Goal: Task Accomplishment & Management: Manage account settings

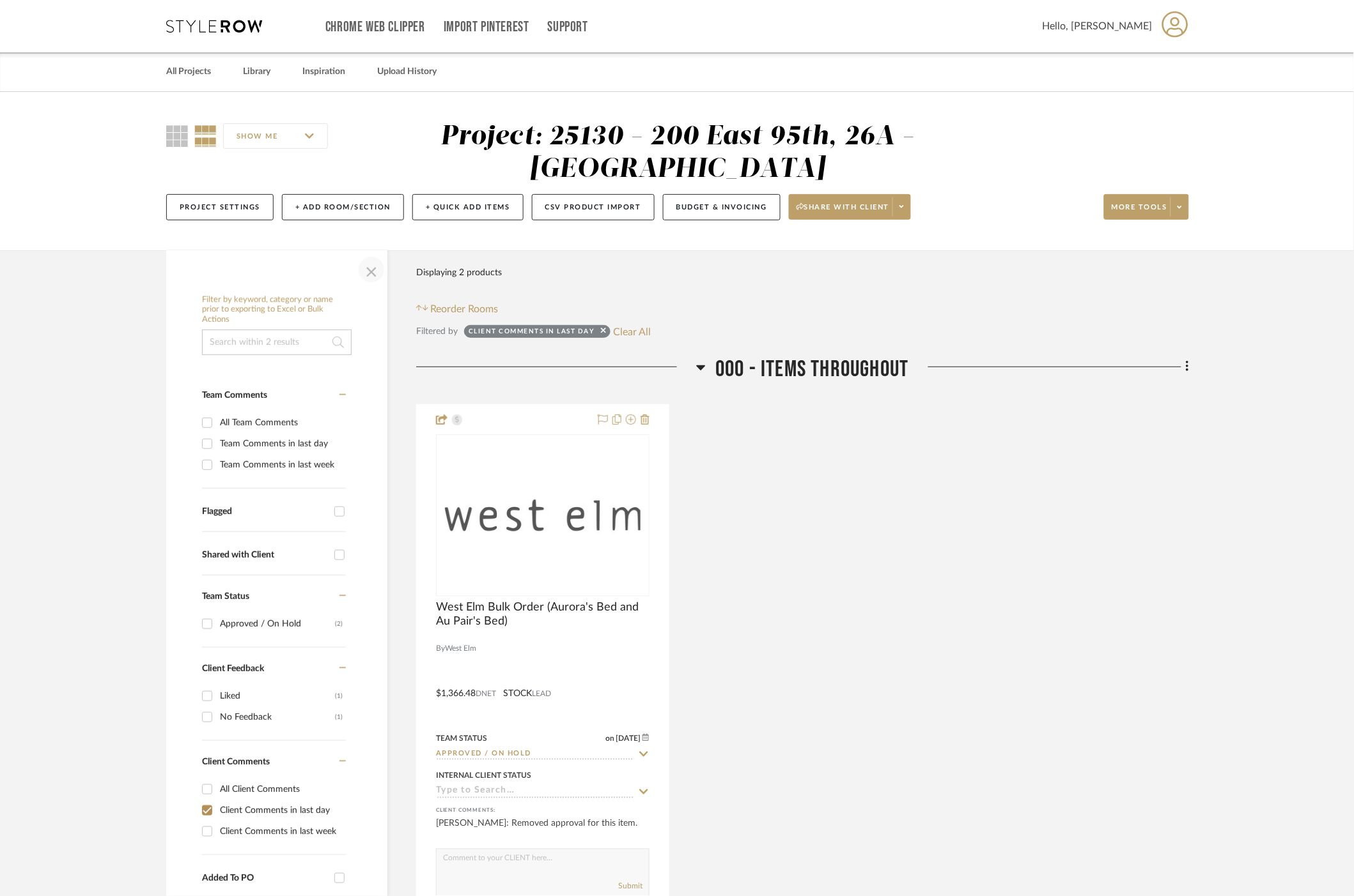
click at [374, 277] on span "button" at bounding box center [371, 269] width 31 height 31
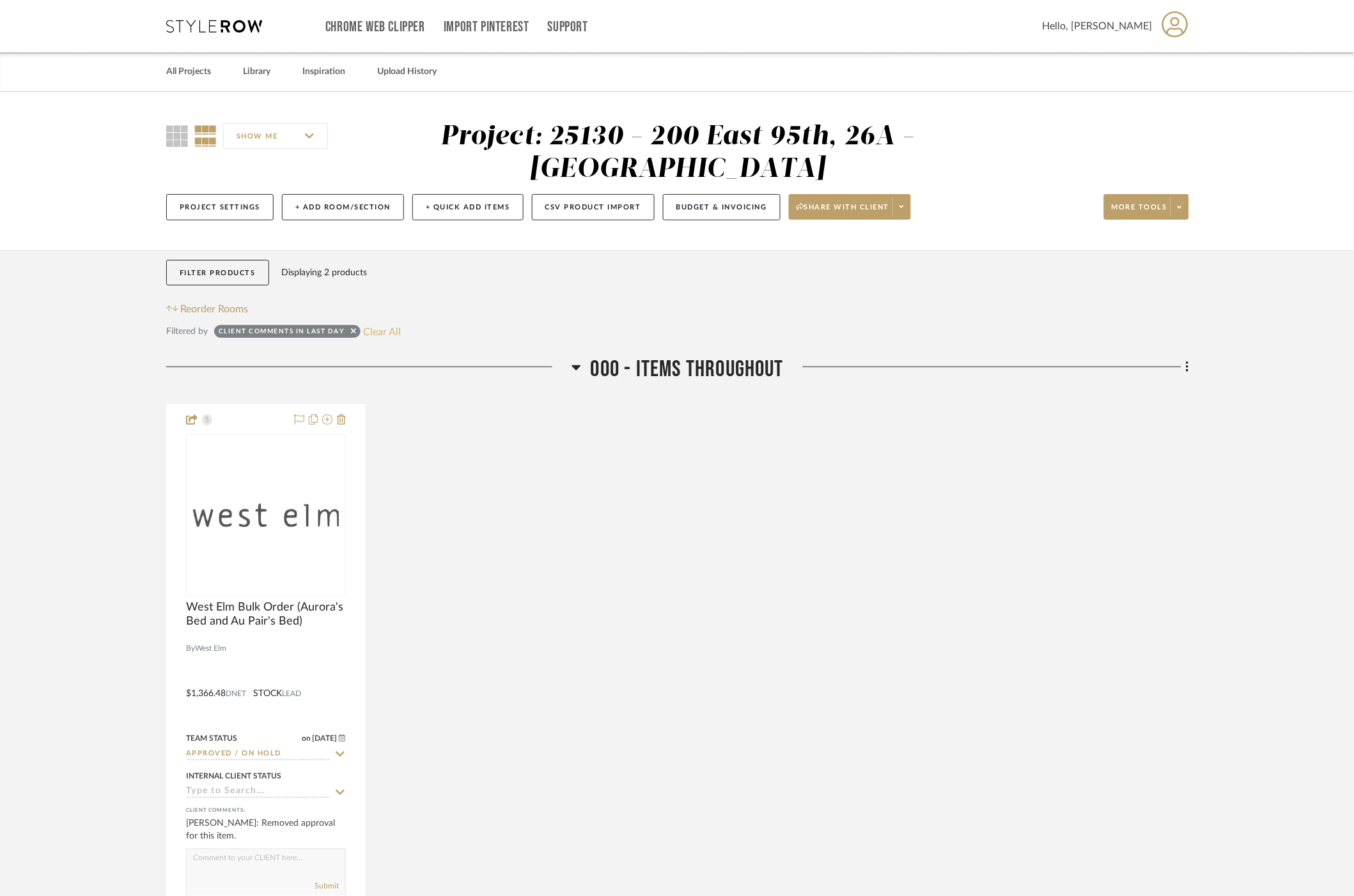
click at [381, 333] on button "Clear All" at bounding box center [382, 331] width 38 height 16
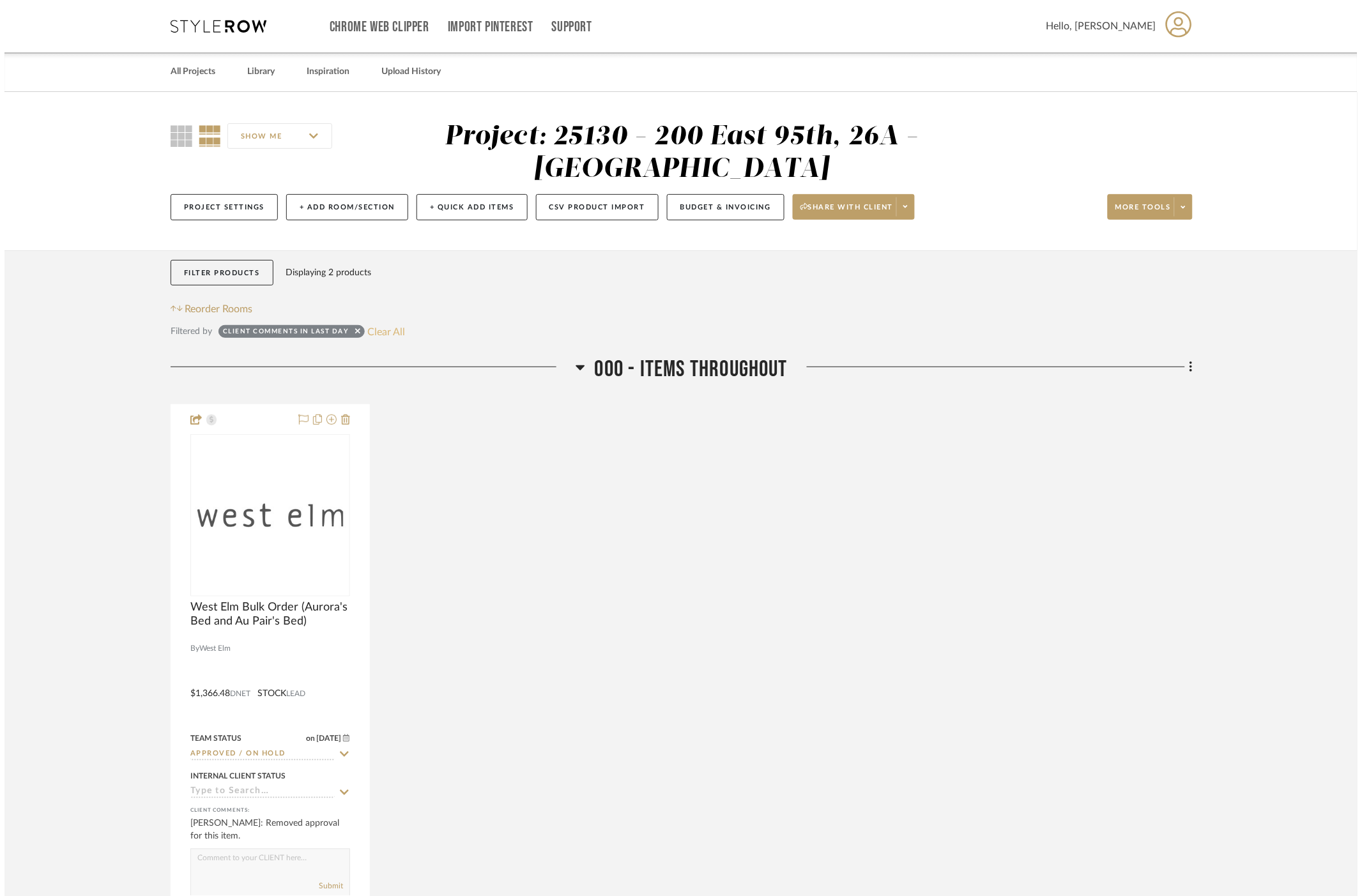
checkbox input "false"
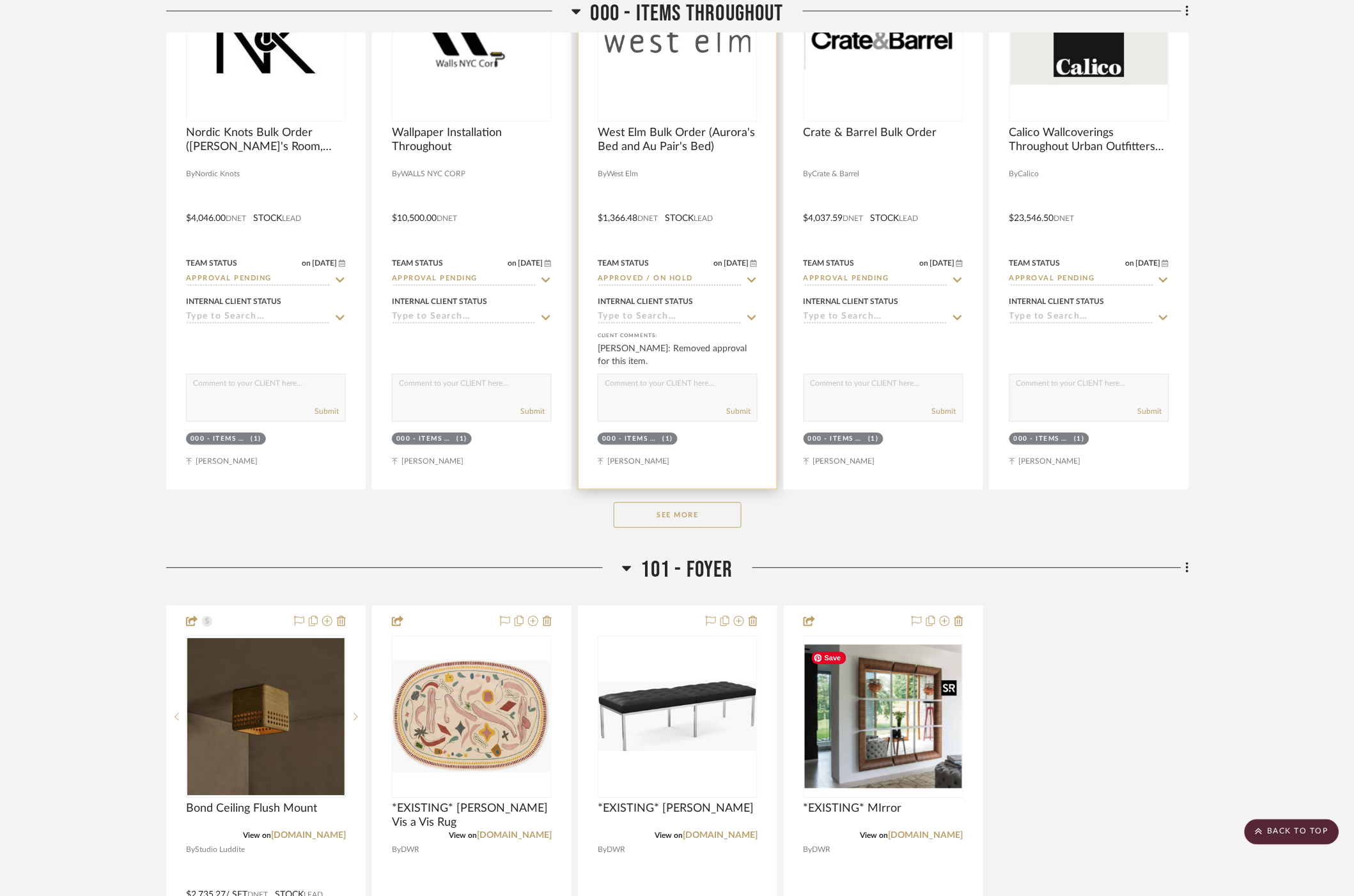
scroll to position [426, 0]
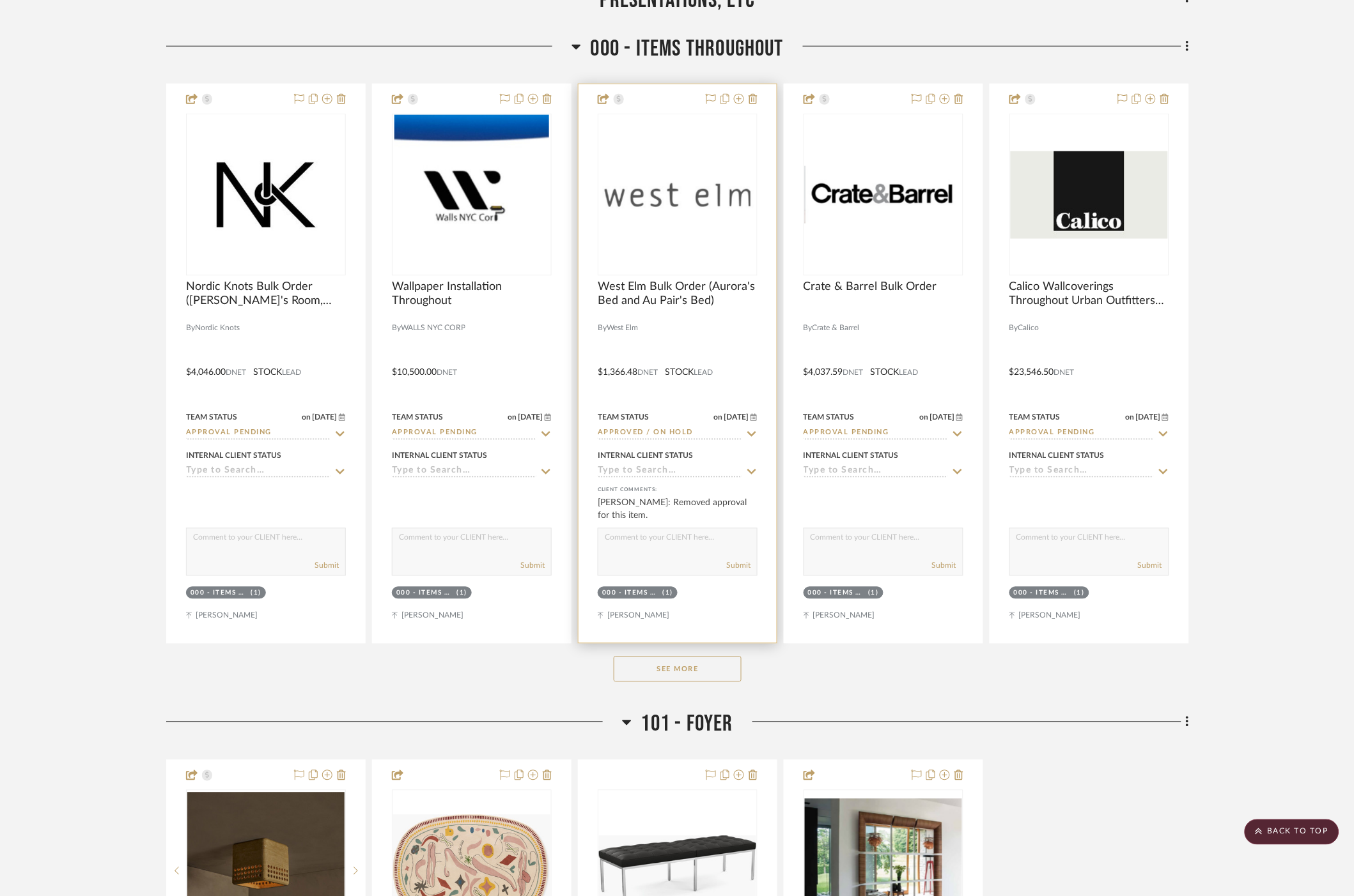
click at [0, 0] on div at bounding box center [0, 0] width 0 height 0
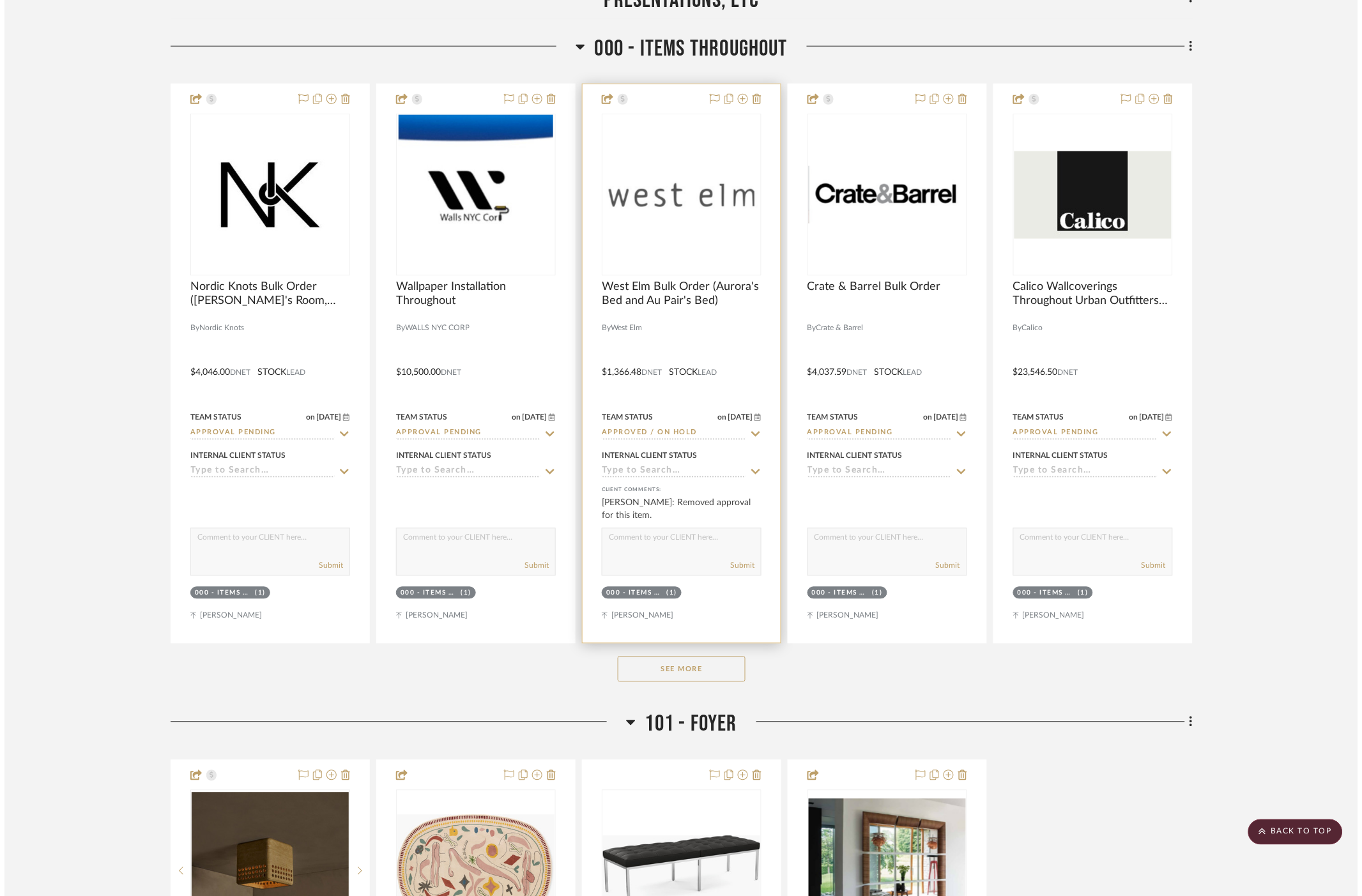
scroll to position [0, 0]
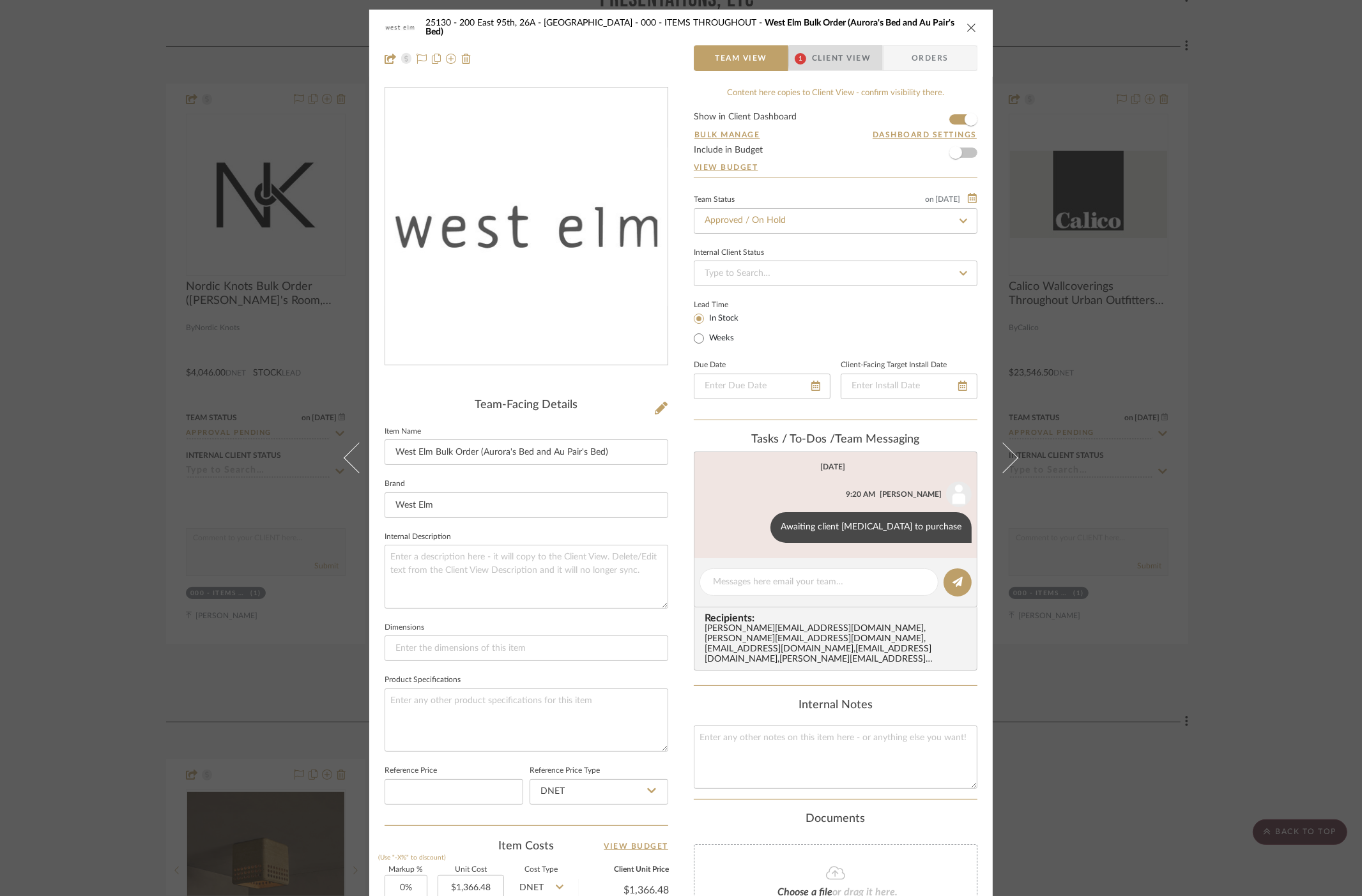
click at [834, 58] on span "Client View" at bounding box center [841, 58] width 59 height 26
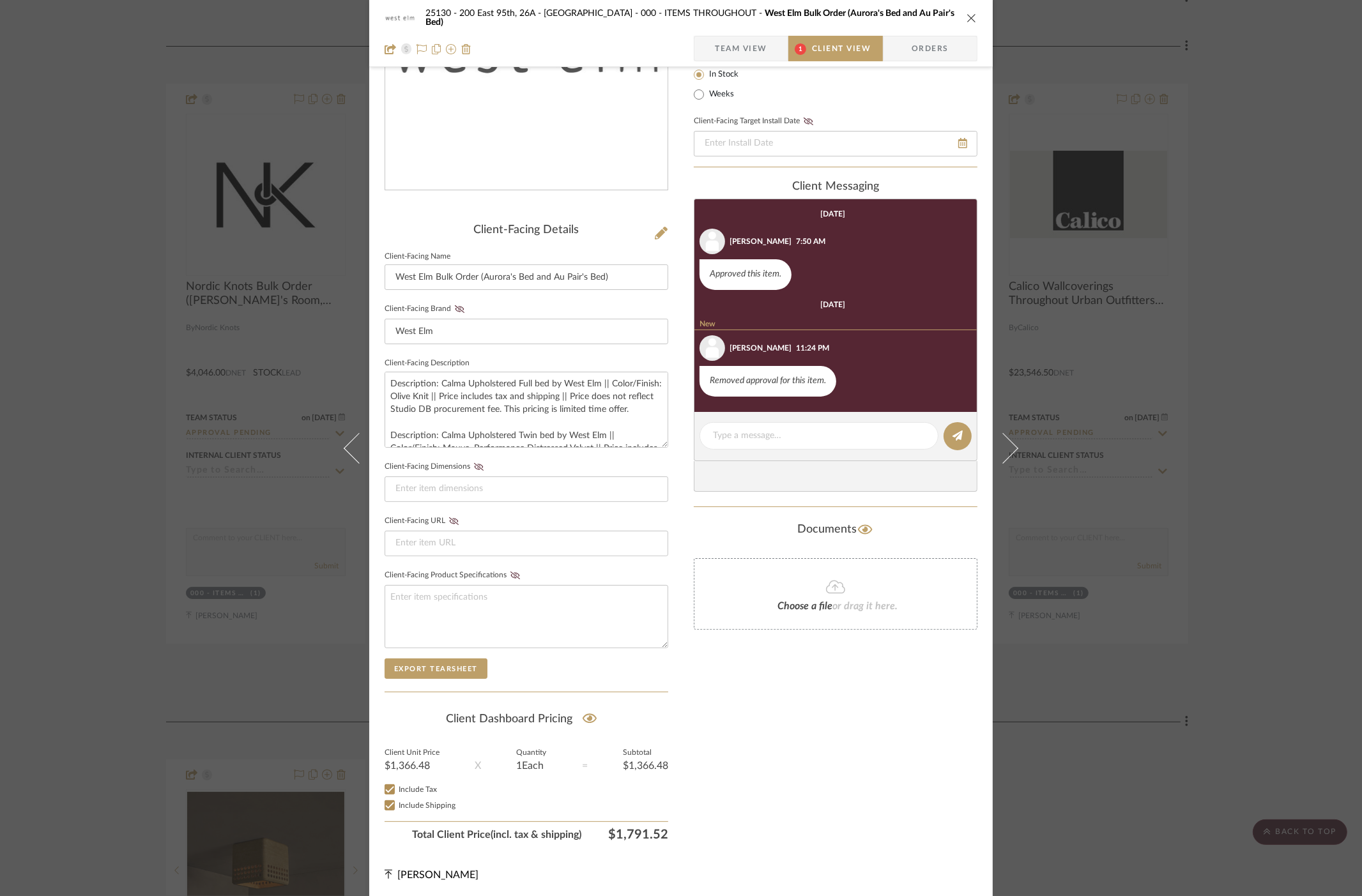
scroll to position [177, 0]
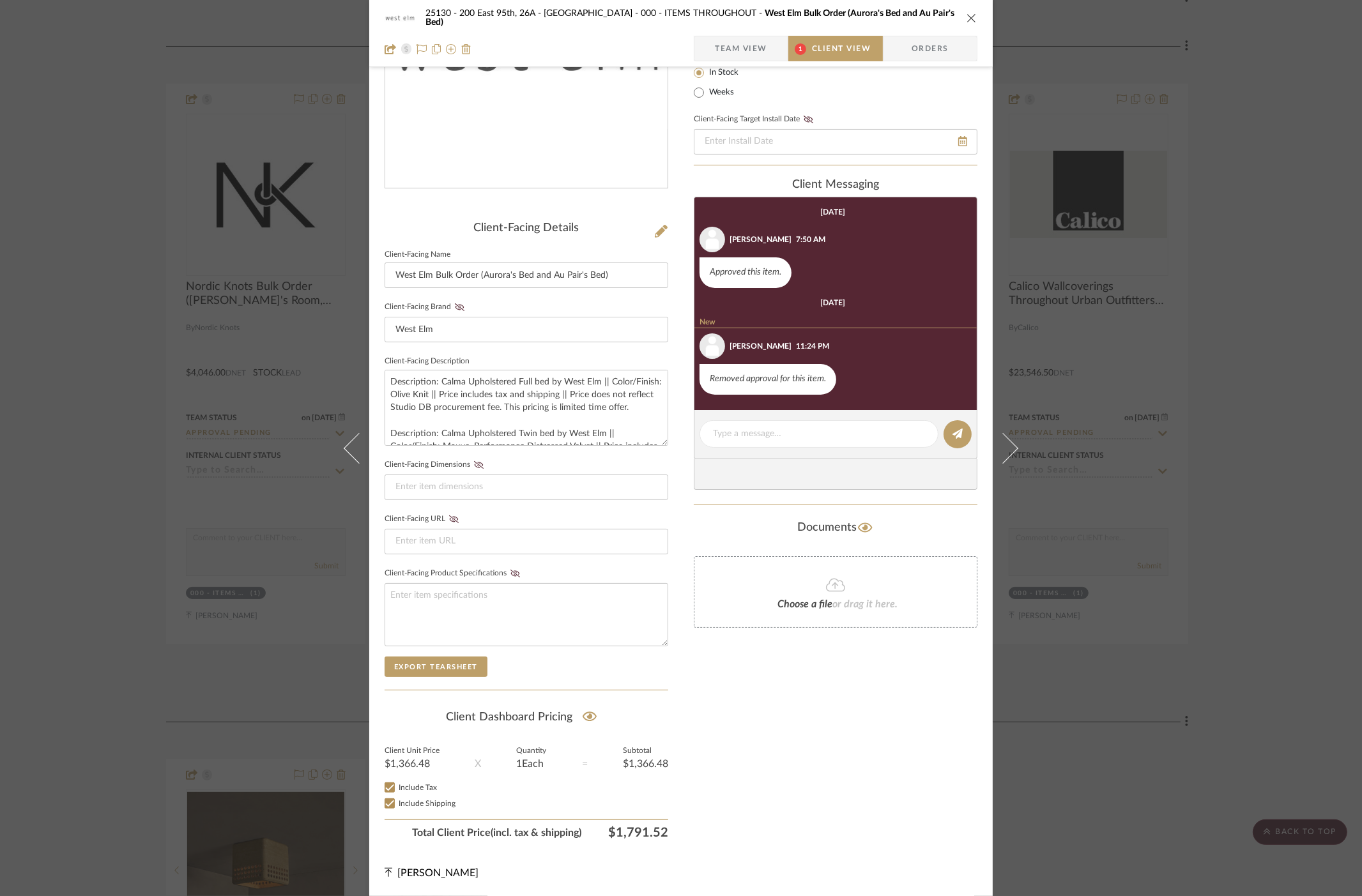
click at [1229, 391] on div "25130 - 200 East 95th, 26A - Kosheleva 000 - ITEMS THROUGHOUT [GEOGRAPHIC_DATA]…" at bounding box center [681, 448] width 1362 height 896
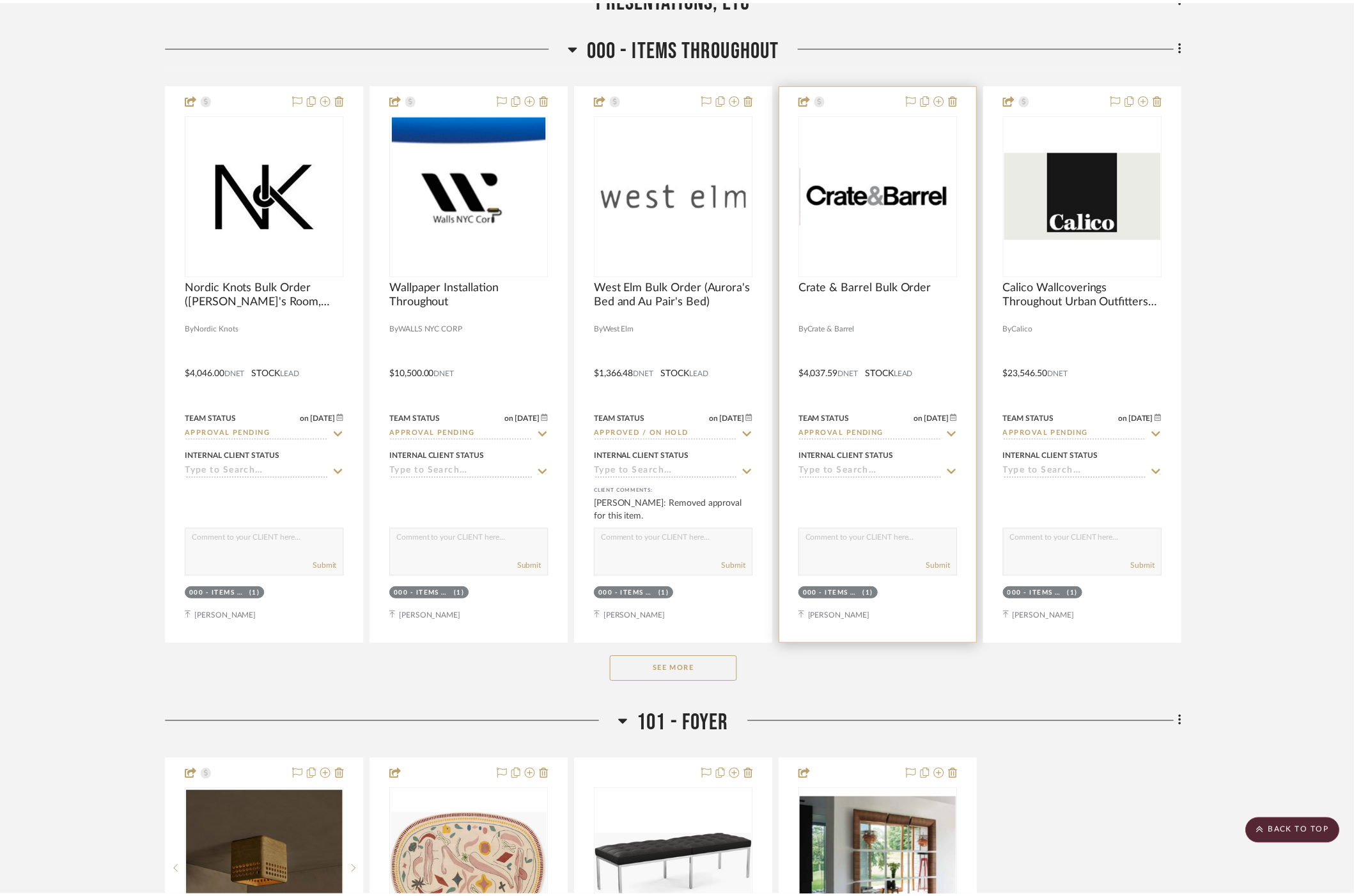
scroll to position [426, 0]
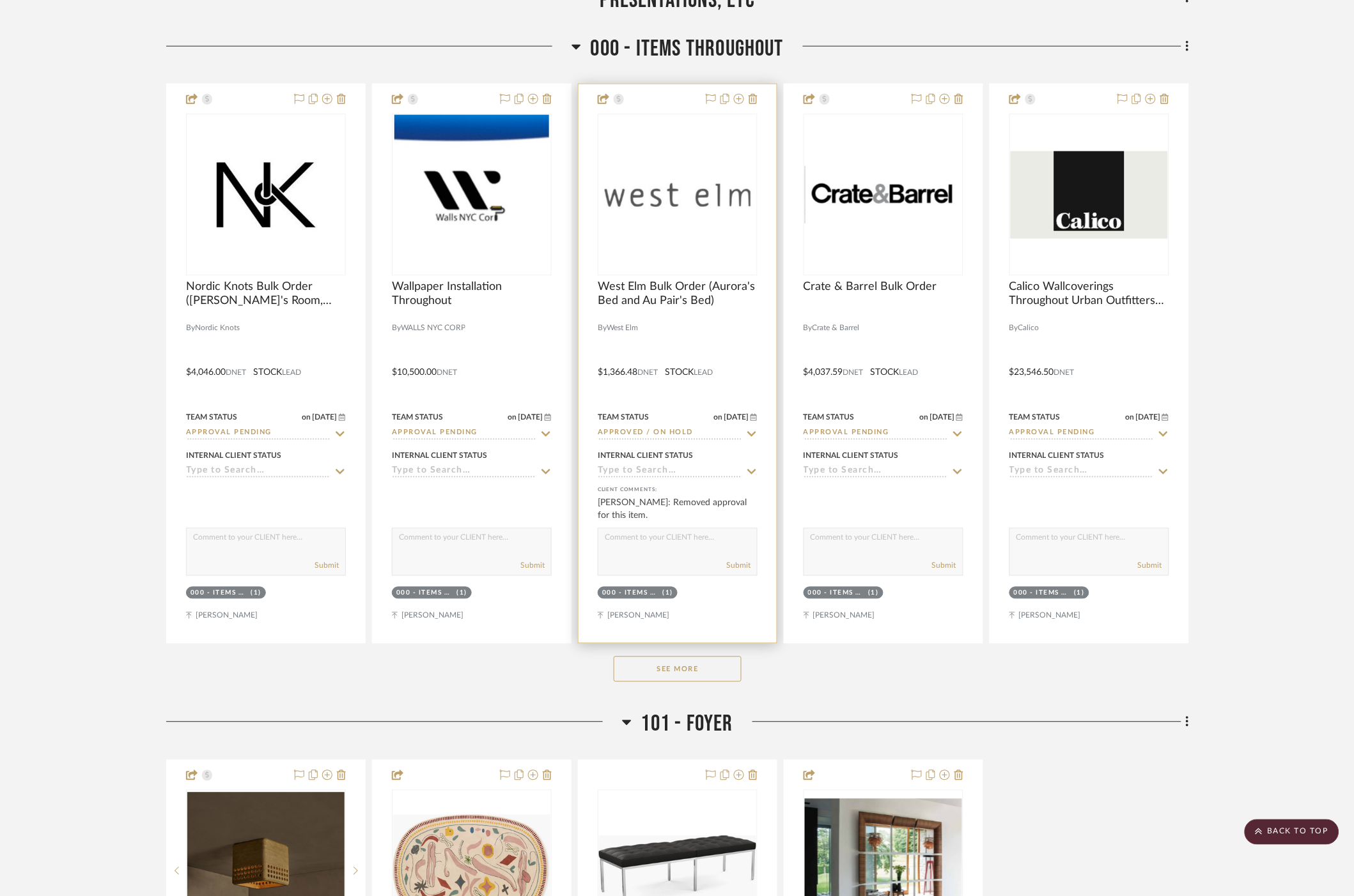
click at [754, 432] on icon at bounding box center [752, 433] width 9 height 5
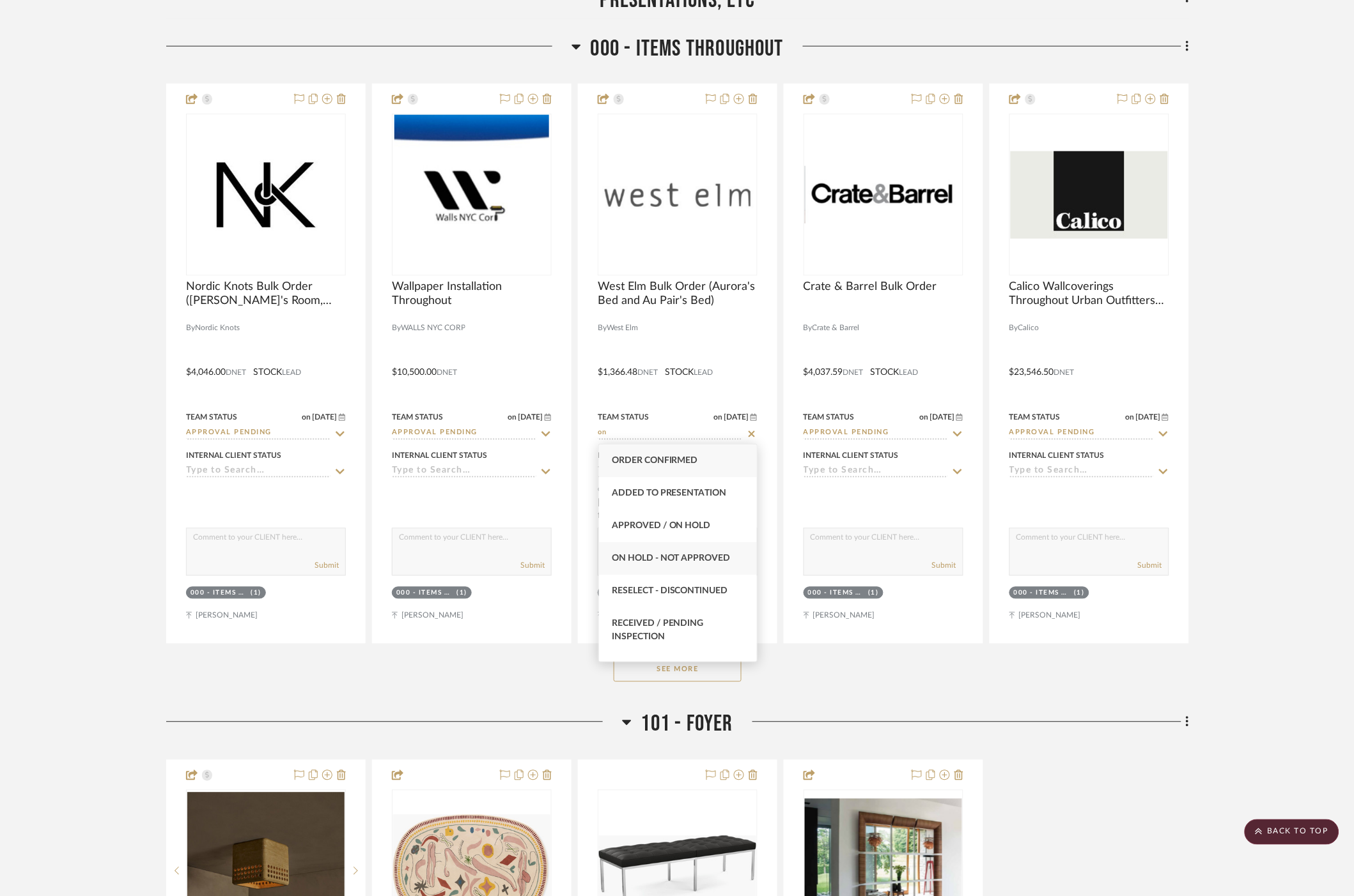
type input "on"
click at [706, 558] on span "On Hold - Not Approved" at bounding box center [671, 558] width 119 height 9
type input "[DATE]"
type input "On Hold - Not Approved"
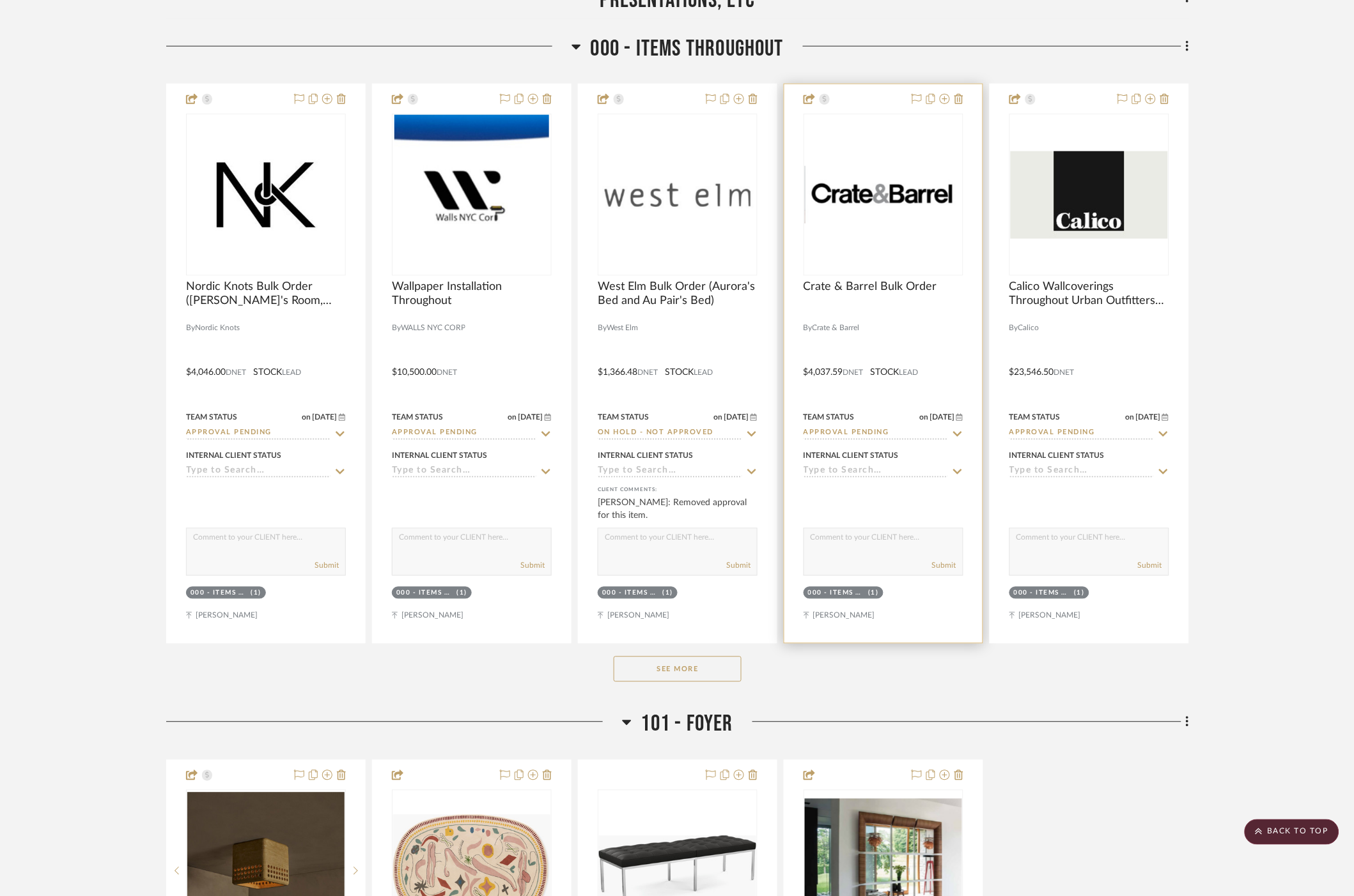
click at [870, 224] on img "0" at bounding box center [884, 194] width 157 height 57
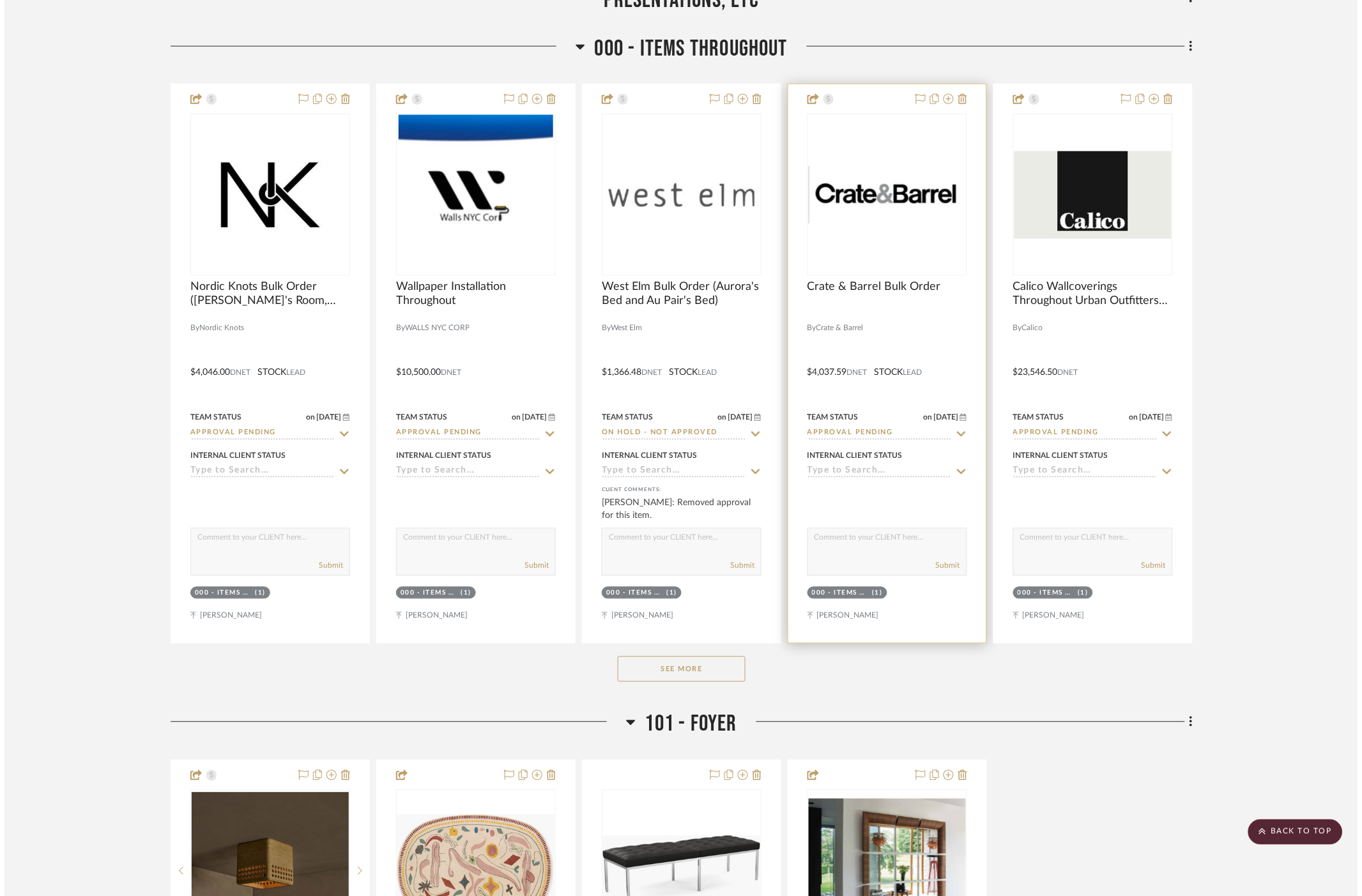
scroll to position [0, 0]
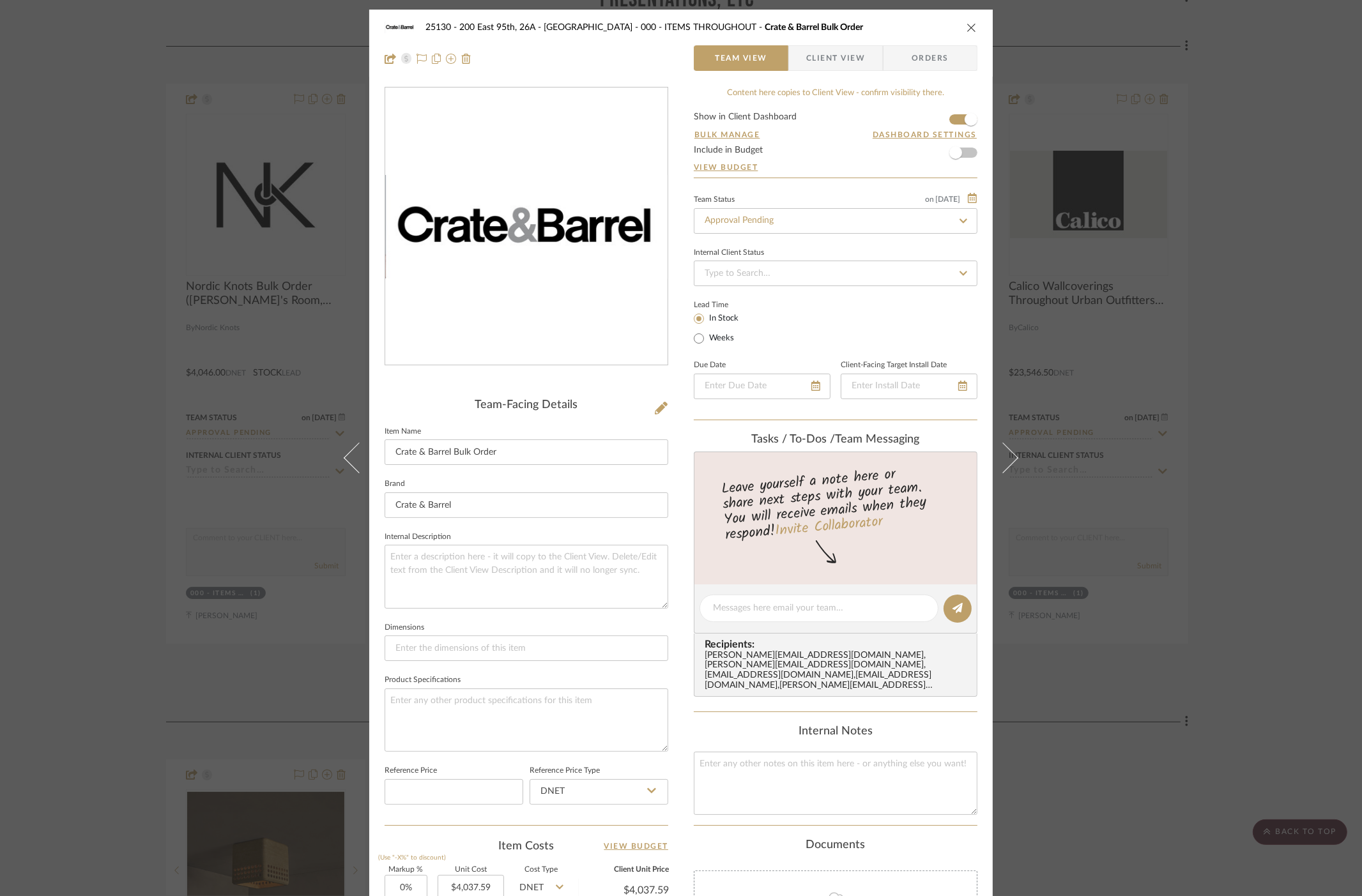
click at [1225, 352] on div "25130 - 200 East 95th, 26A - Kosheleva 000 - ITEMS THROUGHOUT Crate & Barrel Bu…" at bounding box center [681, 448] width 1362 height 896
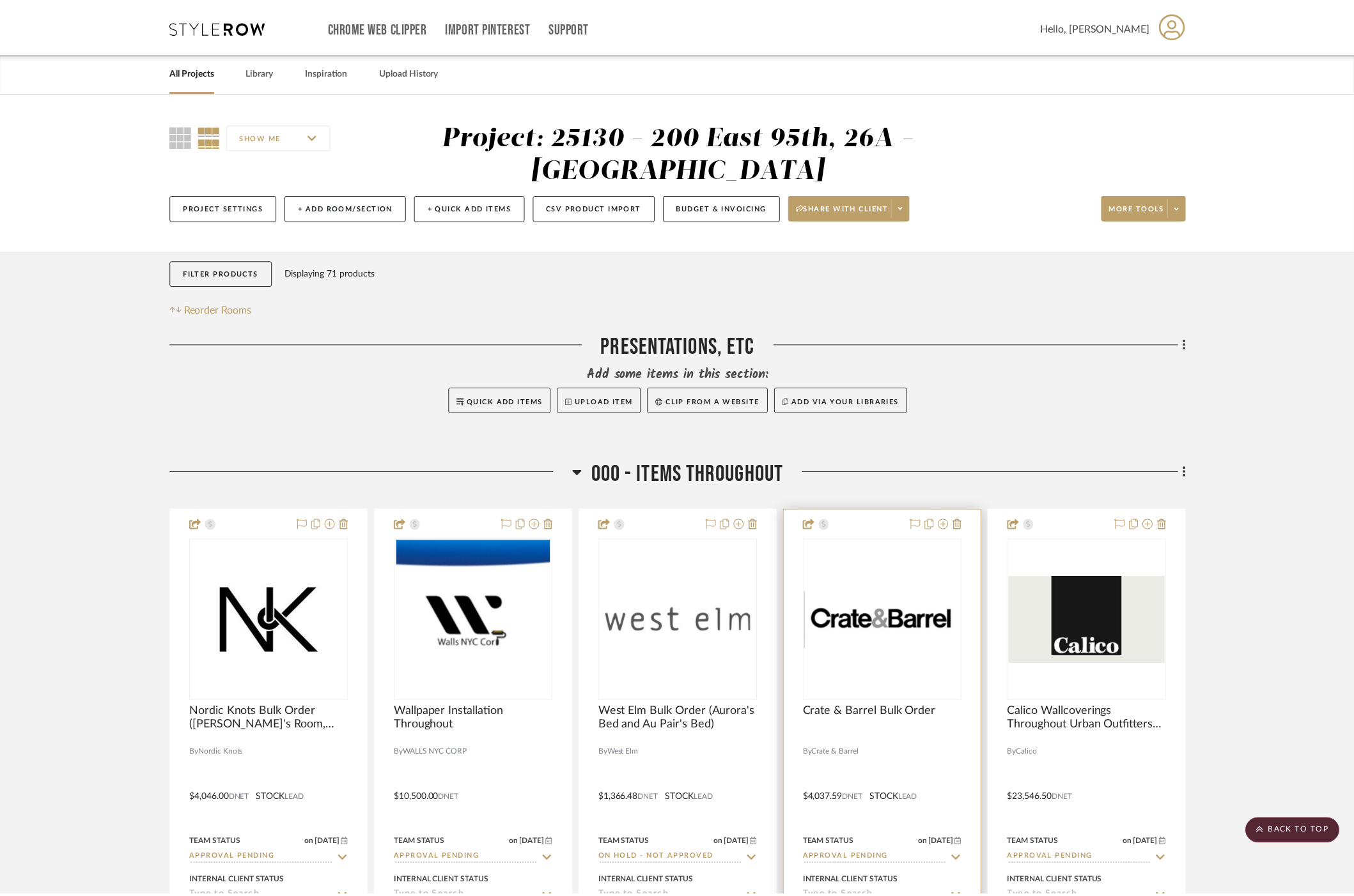
scroll to position [426, 0]
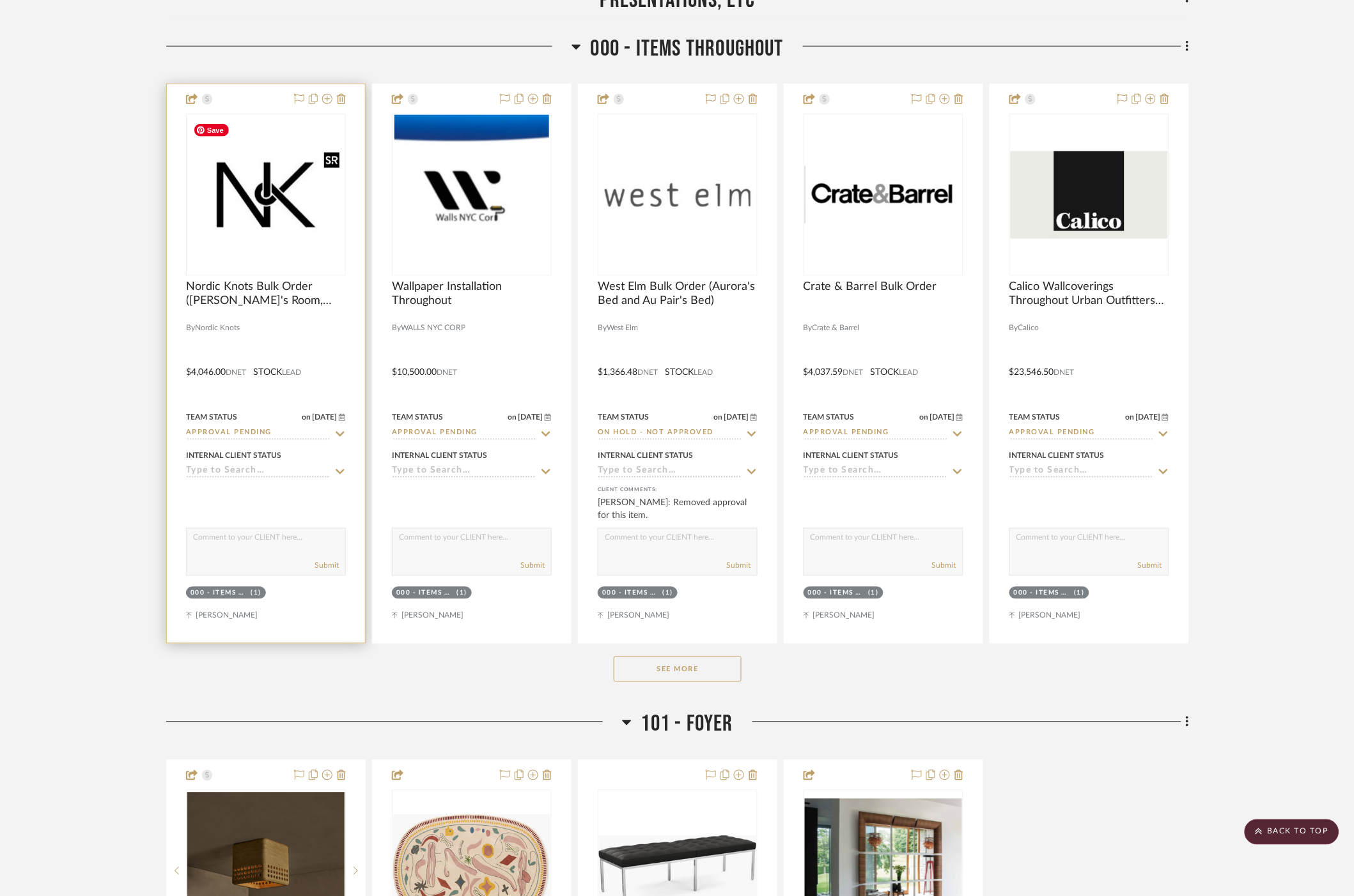
click at [238, 237] on img "0" at bounding box center [266, 195] width 157 height 157
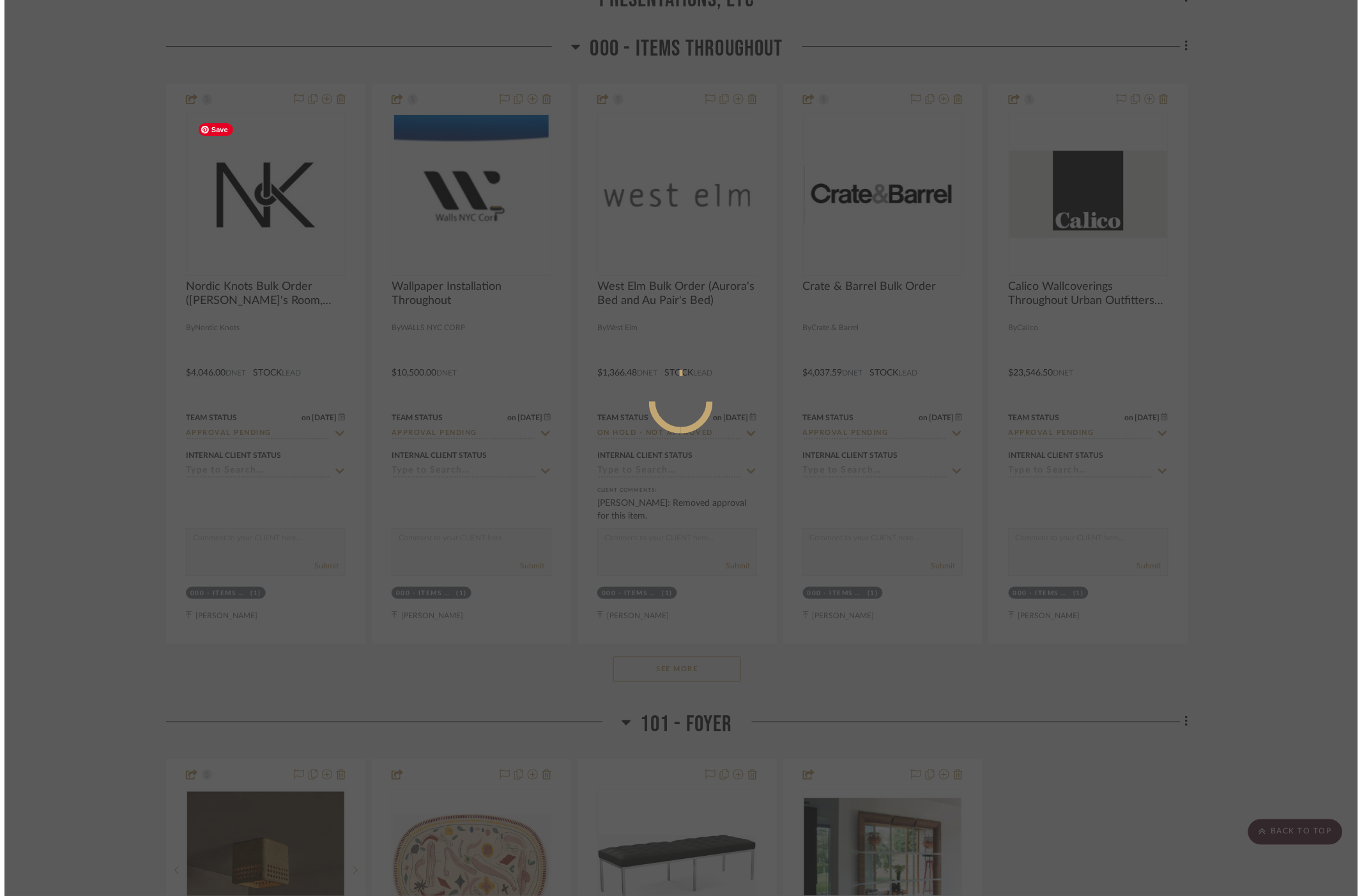
scroll to position [0, 0]
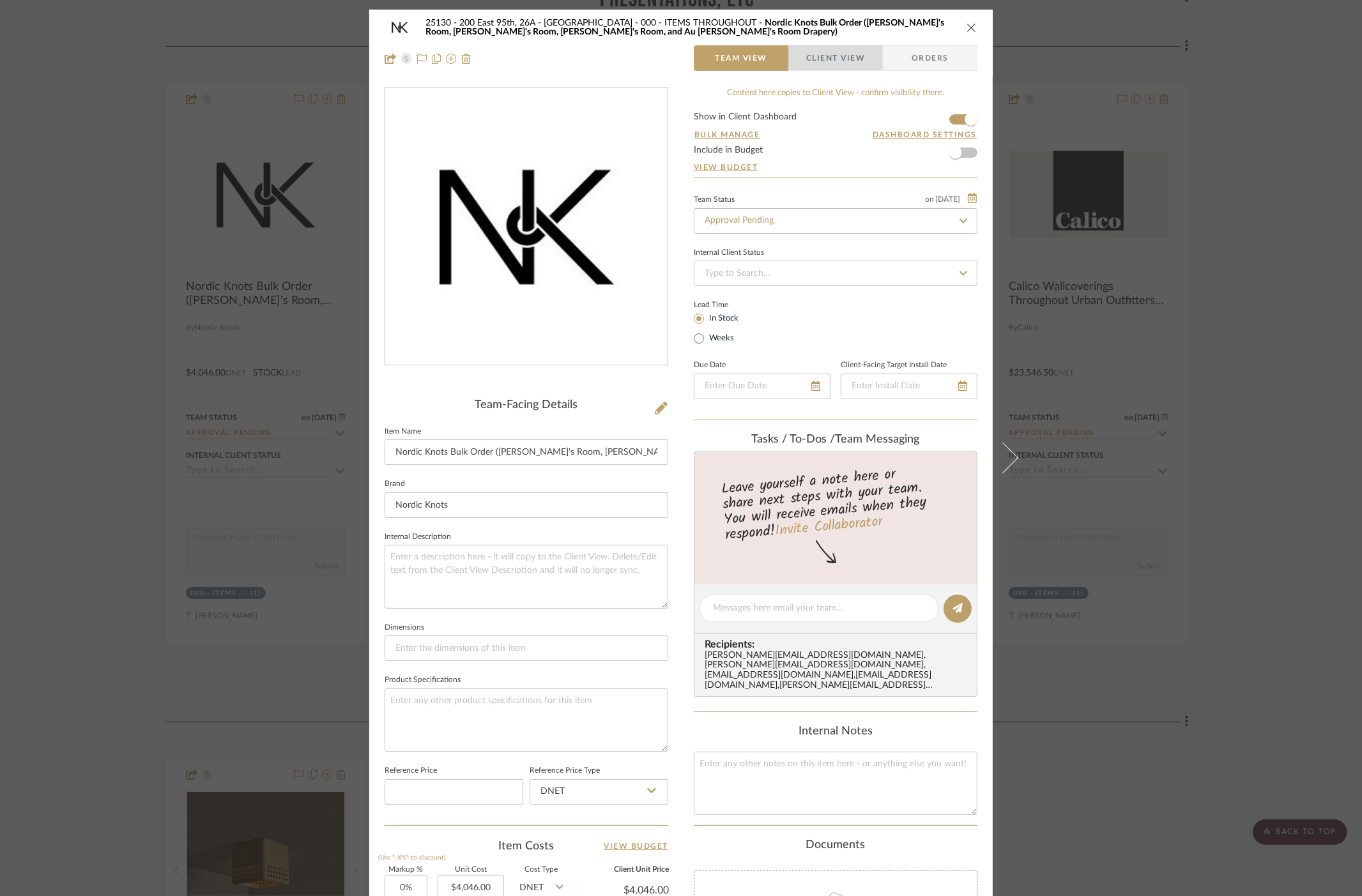
drag, startPoint x: 815, startPoint y: 67, endPoint x: 1085, endPoint y: 244, distance: 322.8
click at [815, 68] on span "Client View" at bounding box center [835, 58] width 59 height 26
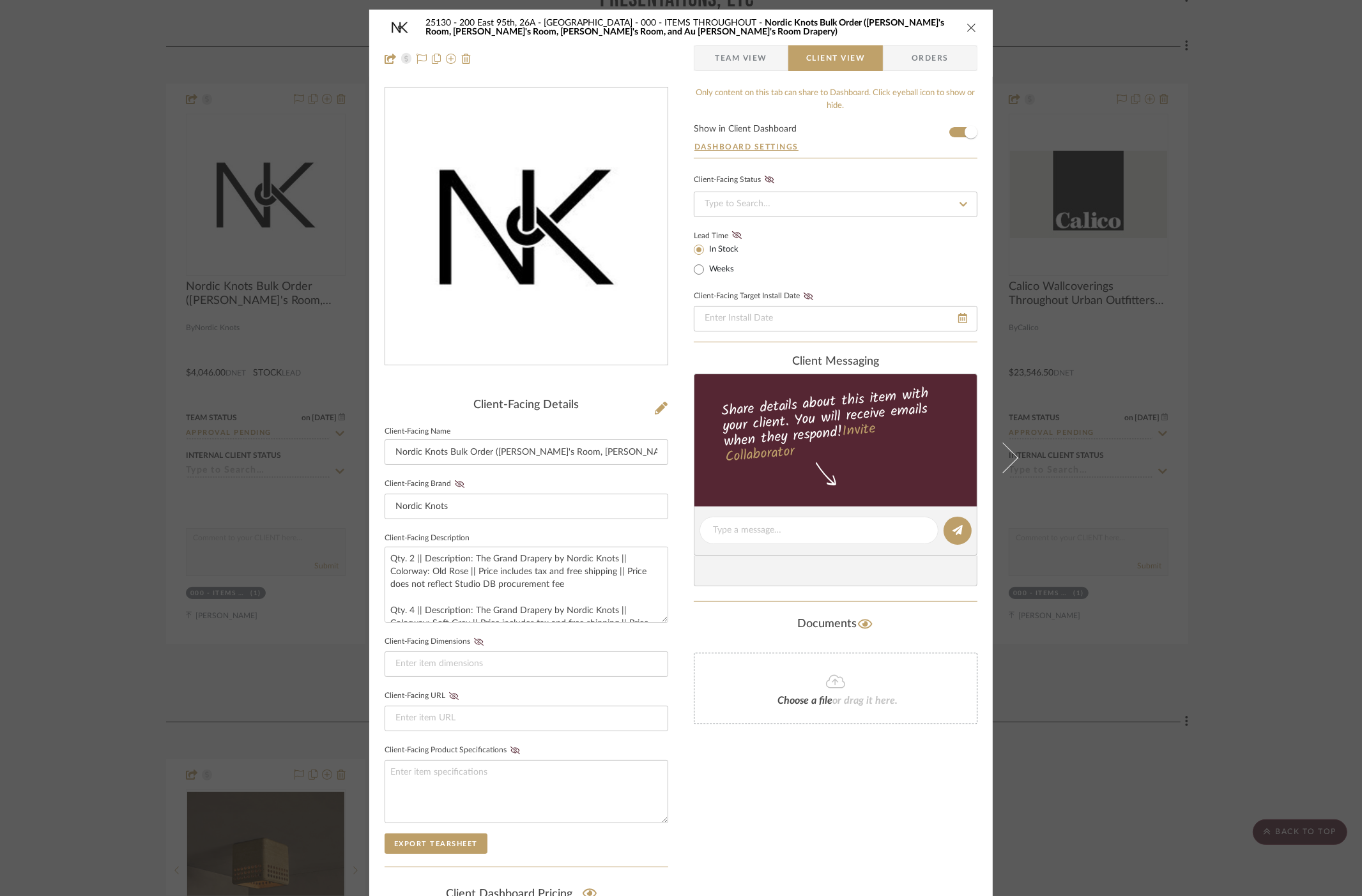
click at [1240, 397] on div "25130 - 200 East 95th, 26A - Kosheleva 000 - ITEMS THROUGHOUT Nordic Knots Bulk…" at bounding box center [681, 448] width 1362 height 896
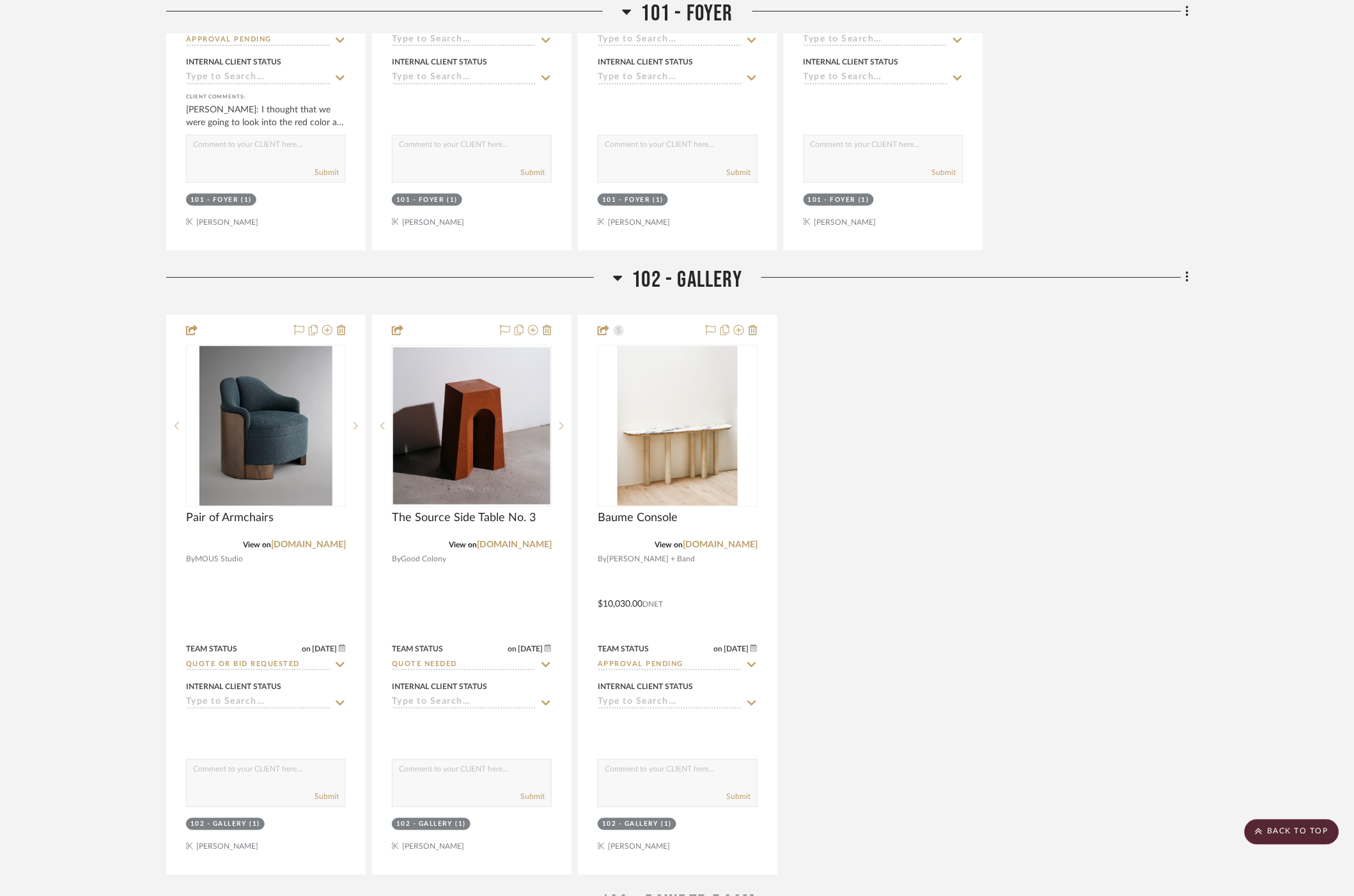
scroll to position [1703, 0]
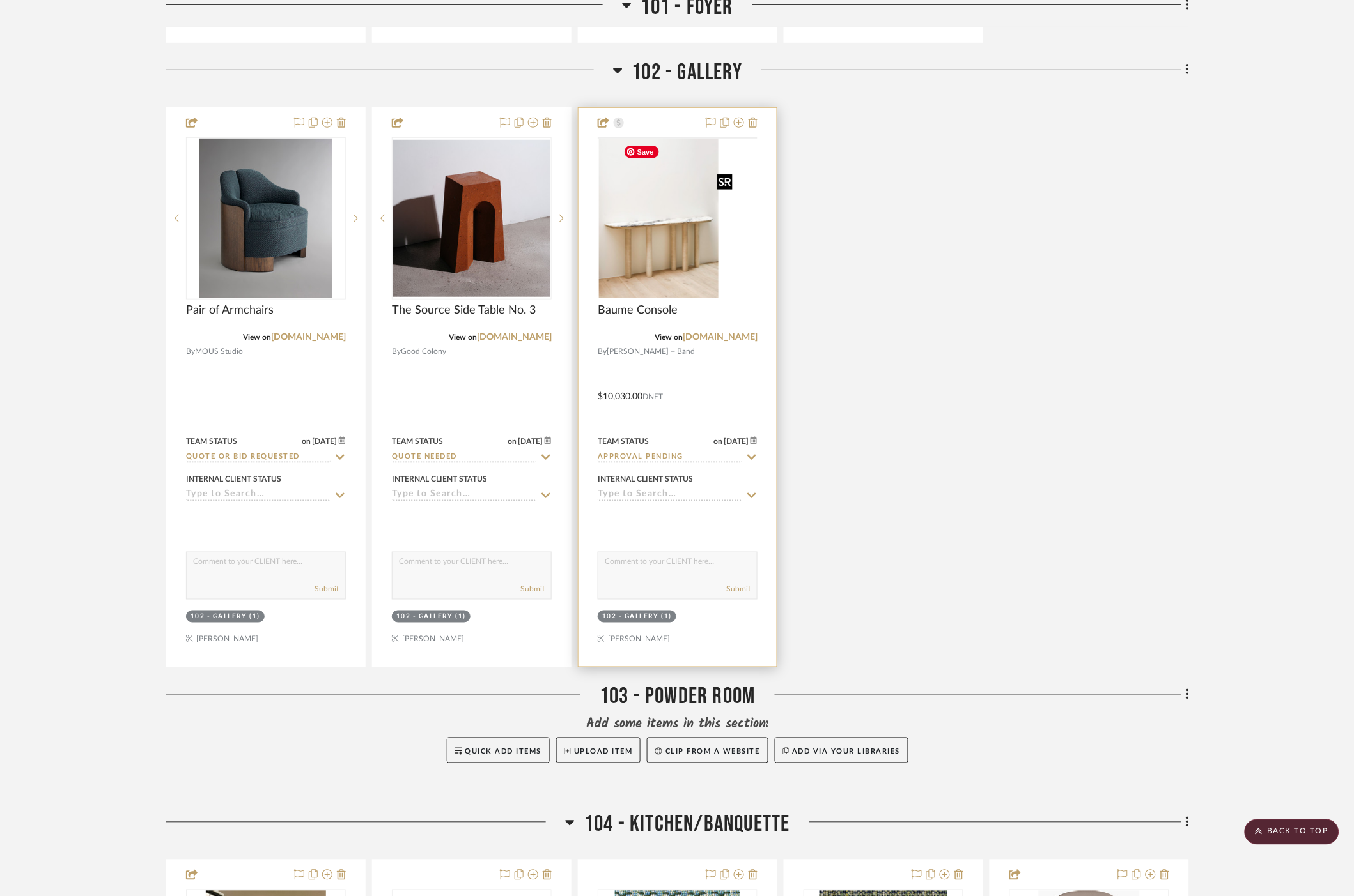
click at [0, 0] on img at bounding box center [0, 0] width 0 height 0
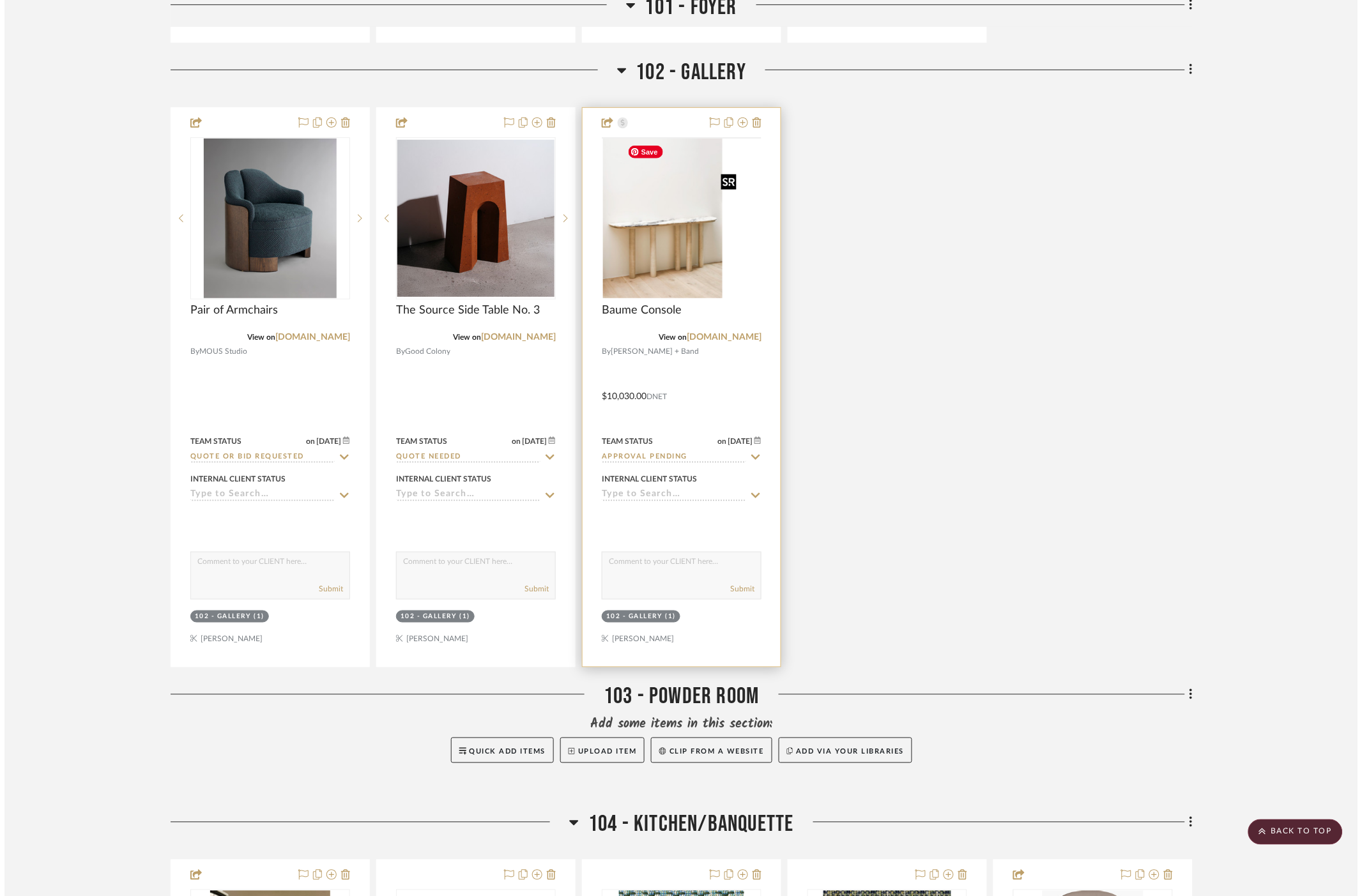
scroll to position [0, 0]
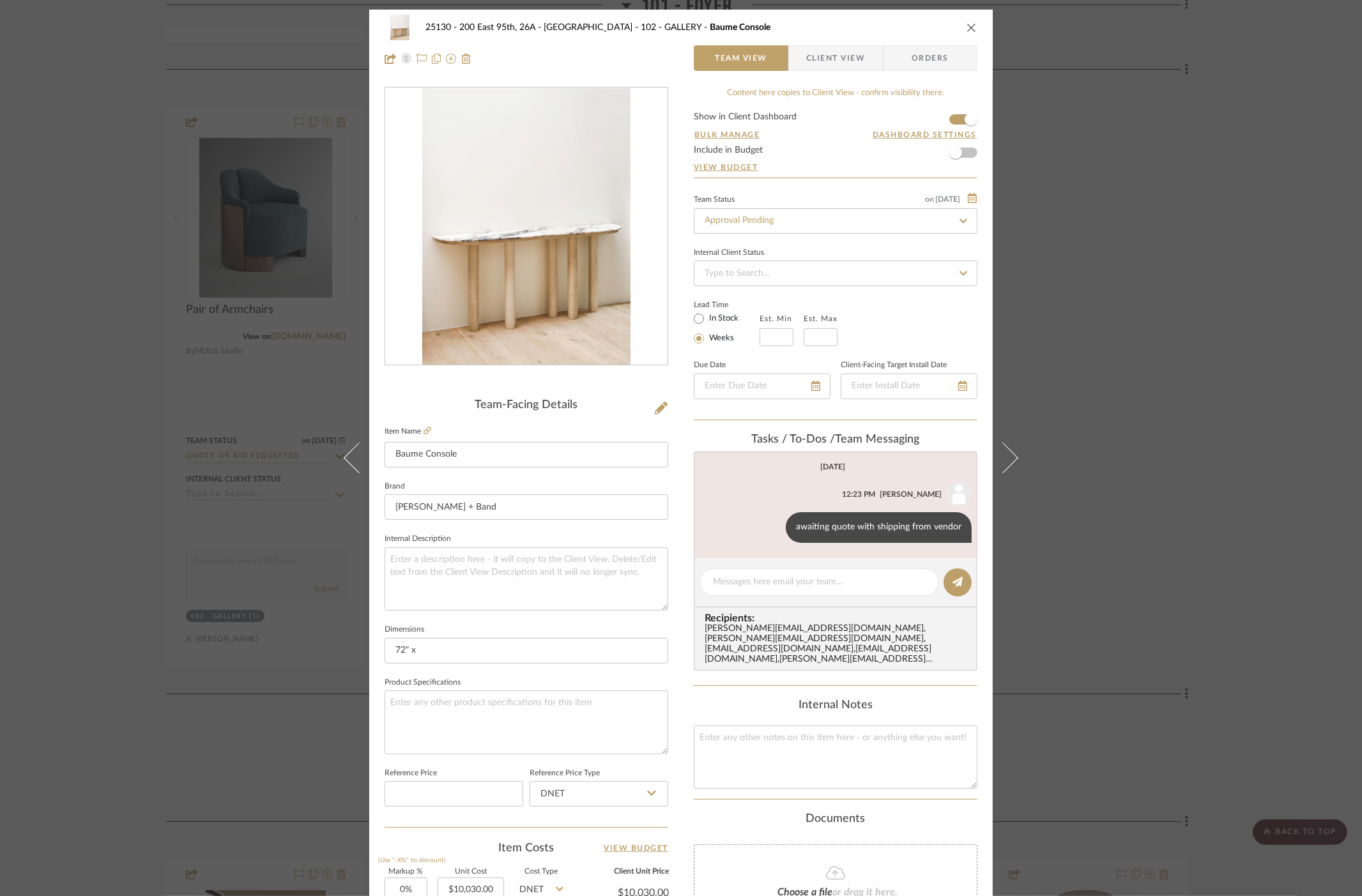
click at [855, 69] on span "Client View" at bounding box center [835, 58] width 59 height 26
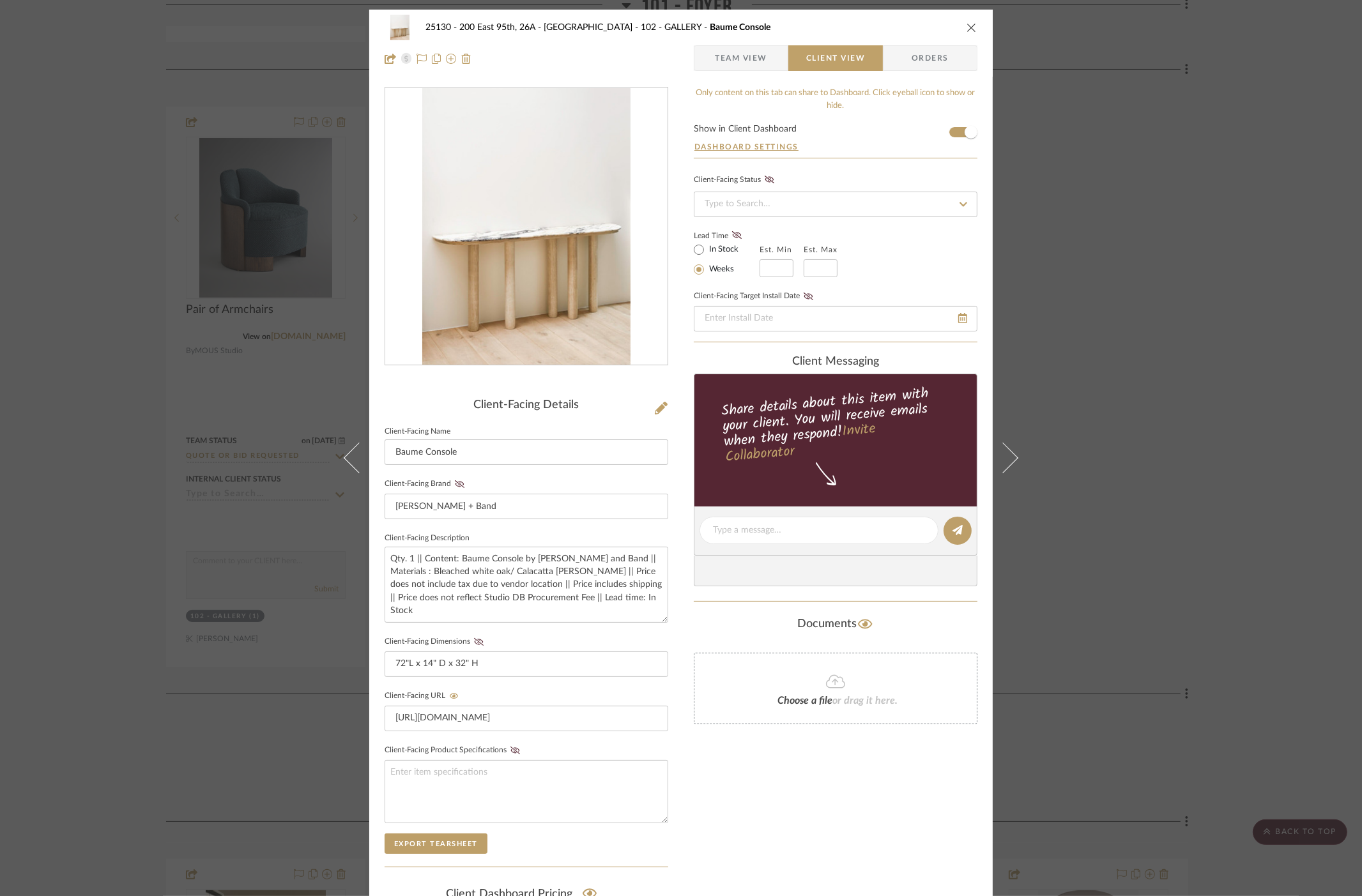
drag, startPoint x: 1157, startPoint y: 274, endPoint x: 1059, endPoint y: 483, distance: 230.8
click at [1157, 274] on div "25130 - 200 East 95th, 26A - Kosheleva 102 - GALLERY Baume Console Team View Cl…" at bounding box center [681, 448] width 1362 height 896
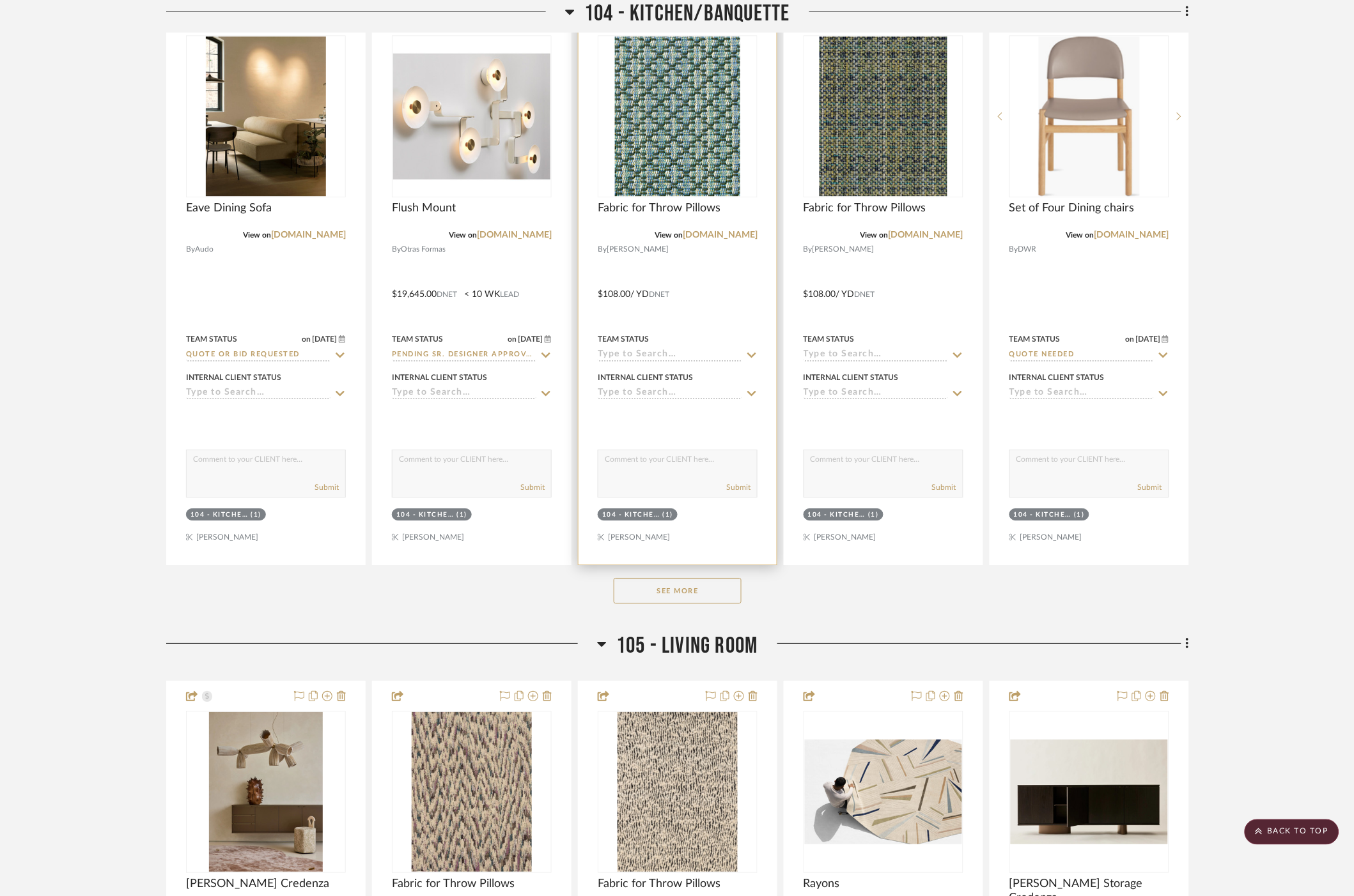
scroll to position [2626, 0]
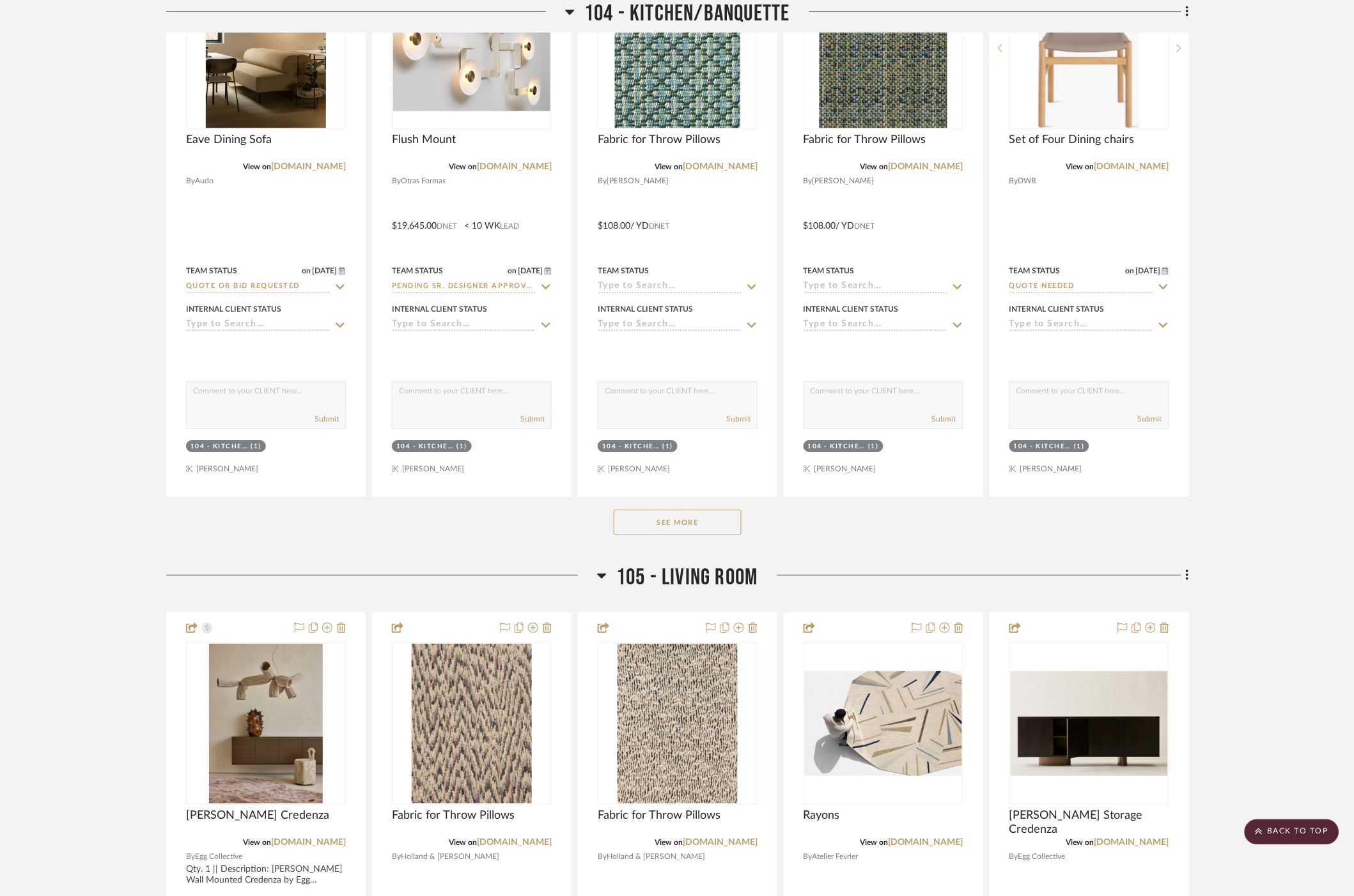
click at [679, 522] on button "See More" at bounding box center [677, 522] width 127 height 26
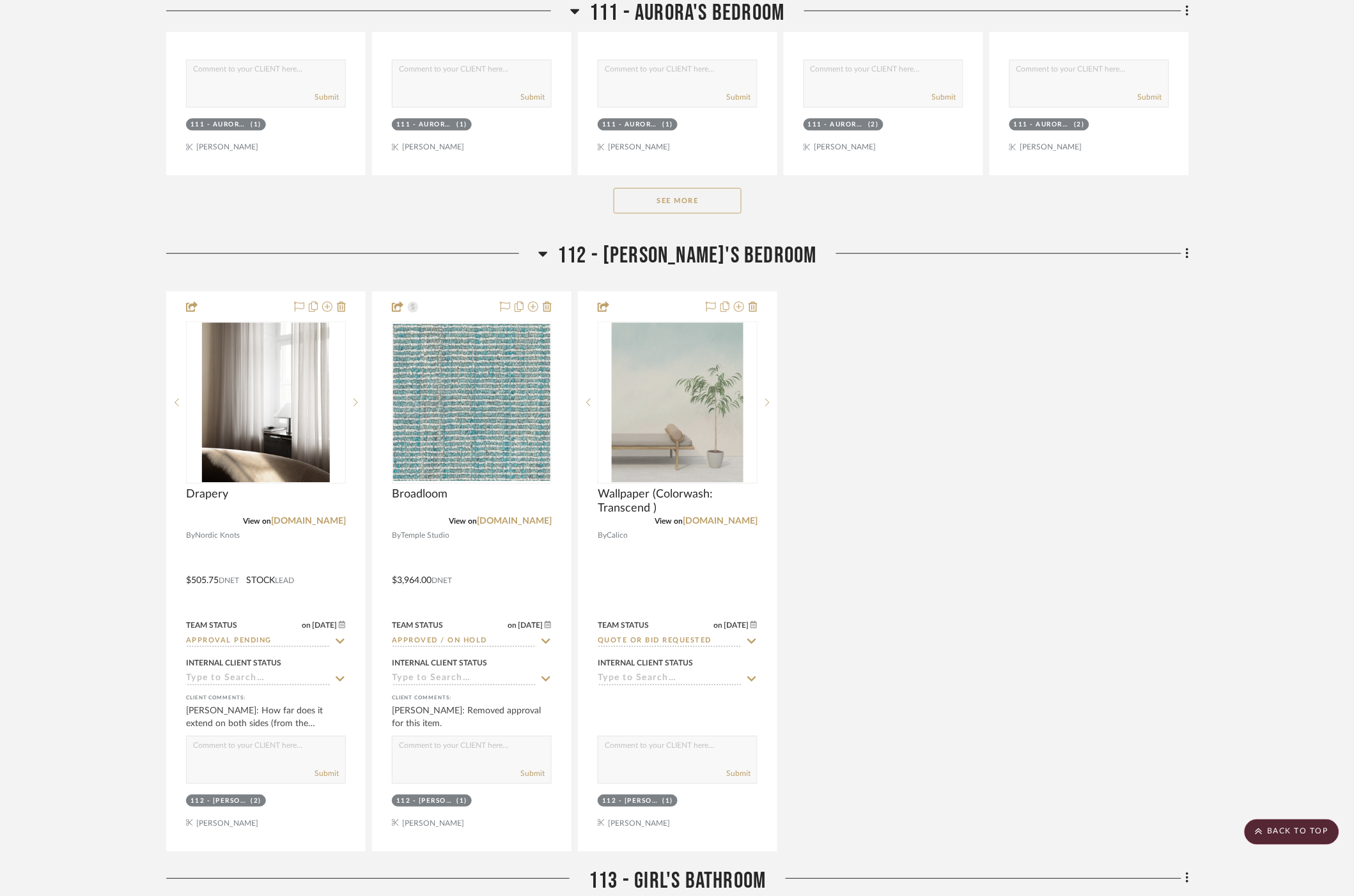
scroll to position [7170, 0]
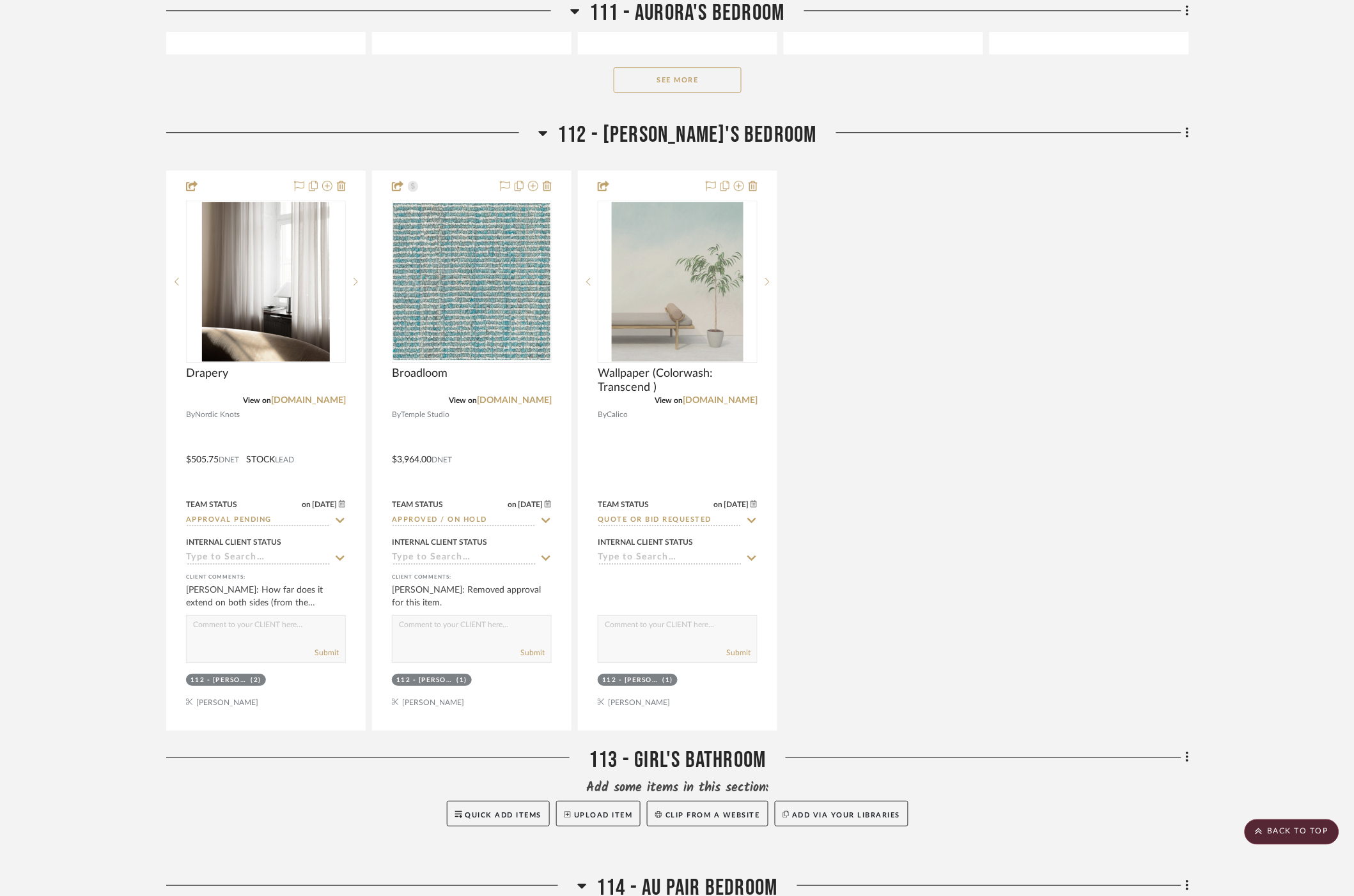
click at [666, 74] on button "See More" at bounding box center [677, 80] width 127 height 26
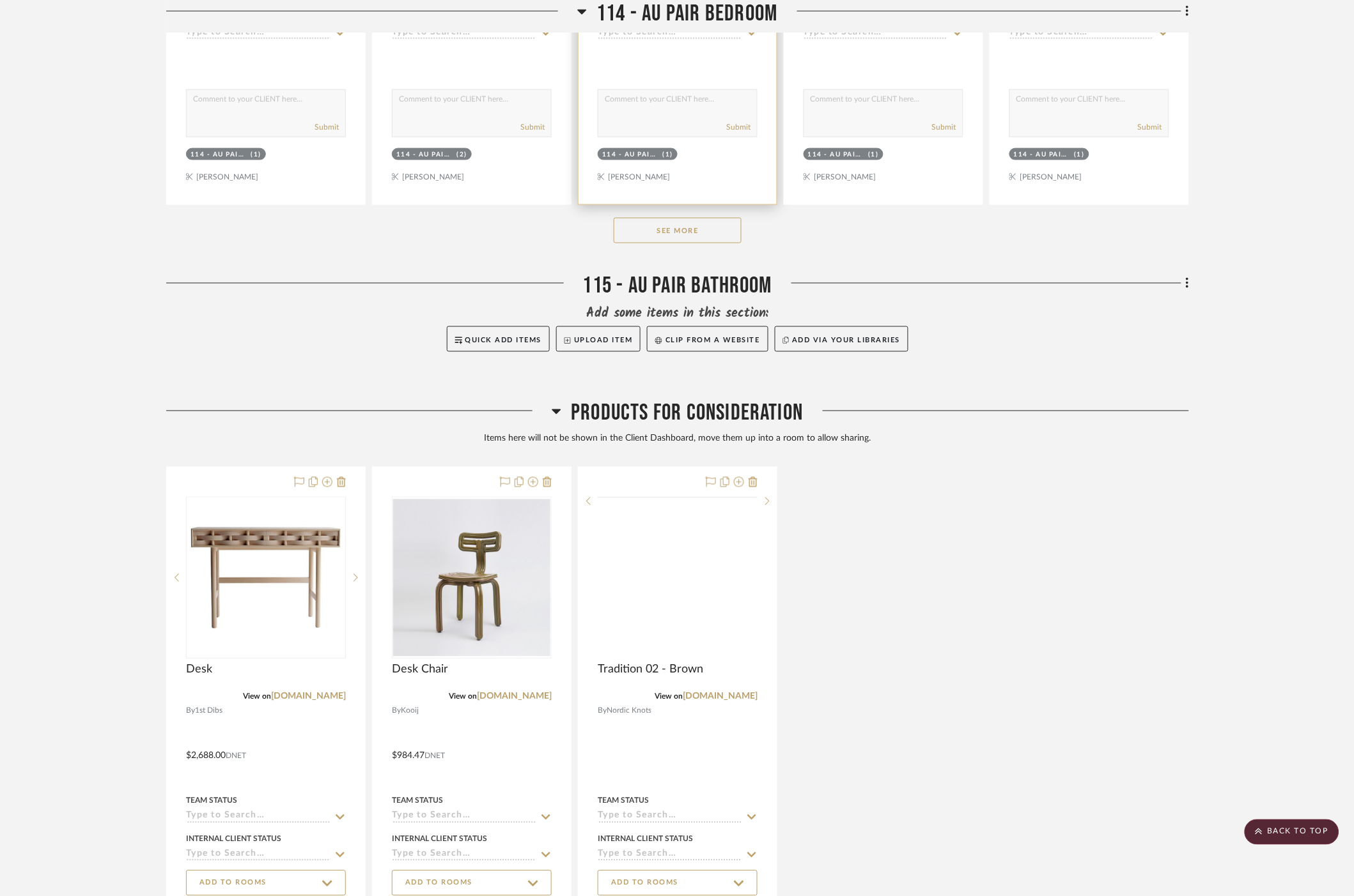
scroll to position [9583, 0]
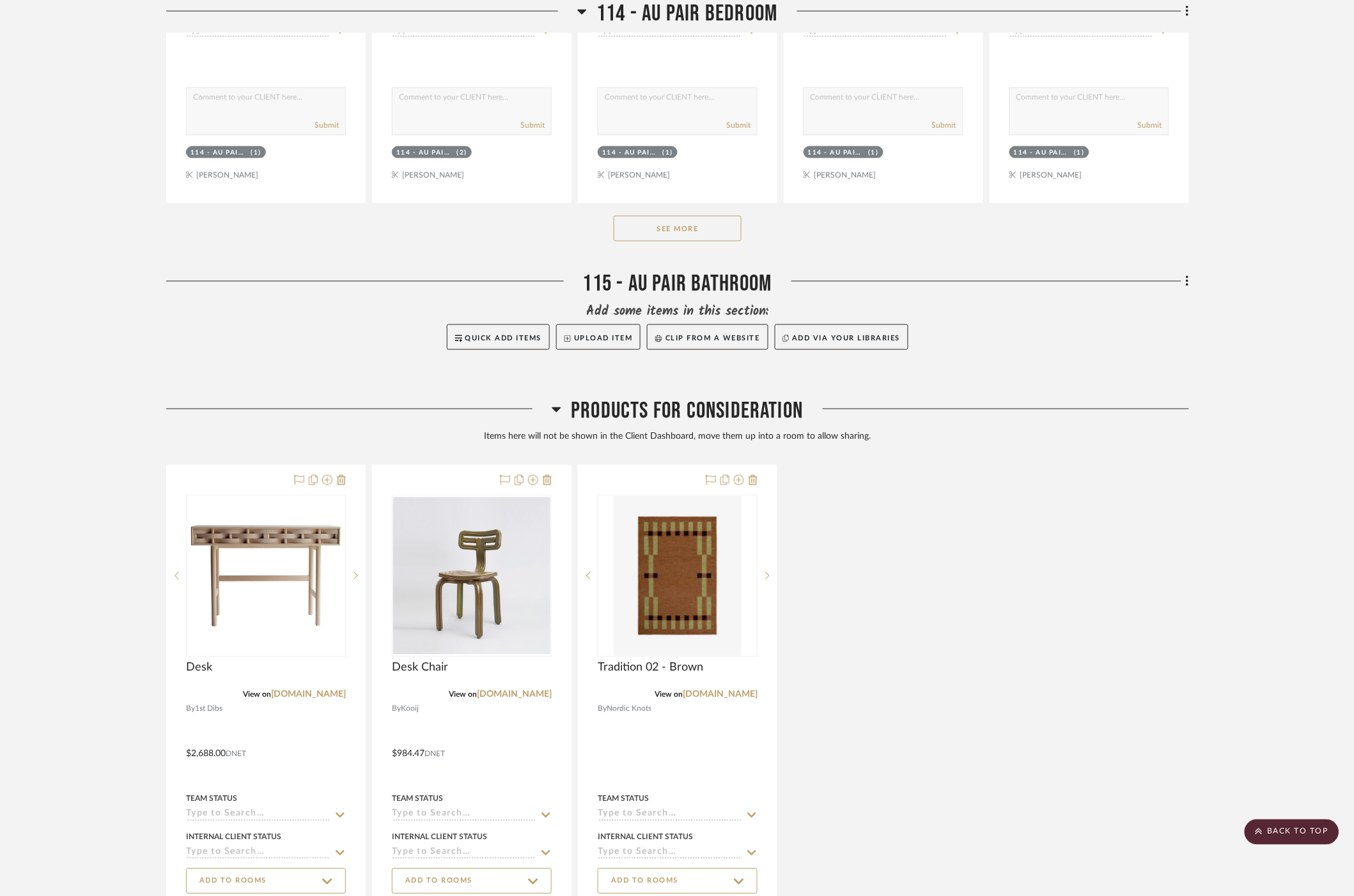
click at [678, 232] on button "See More" at bounding box center [677, 229] width 127 height 26
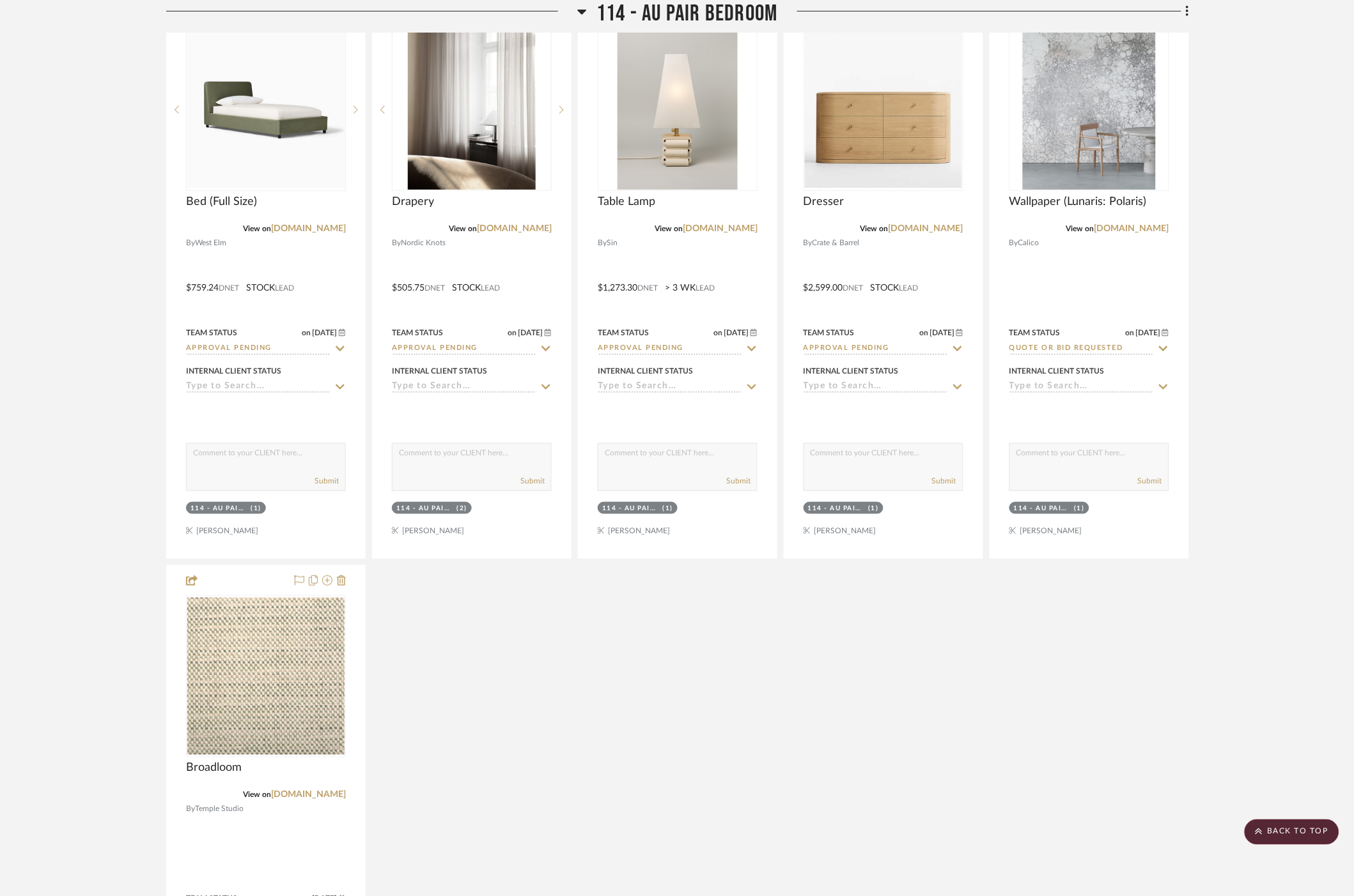
scroll to position [9015, 0]
